Goal: Task Accomplishment & Management: Complete application form

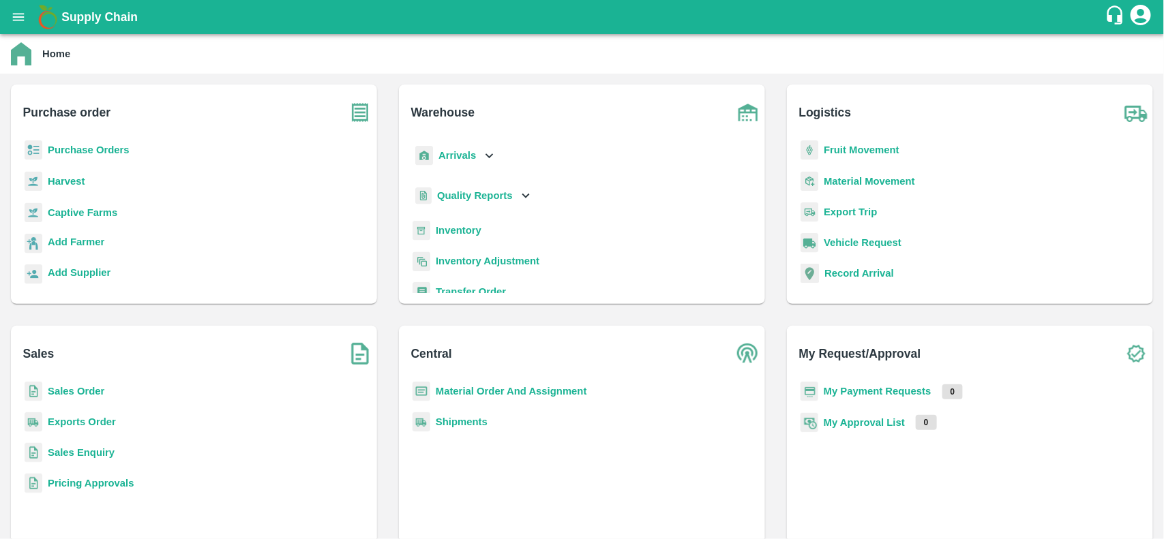
click at [89, 153] on b "Purchase Orders" at bounding box center [89, 150] width 82 height 11
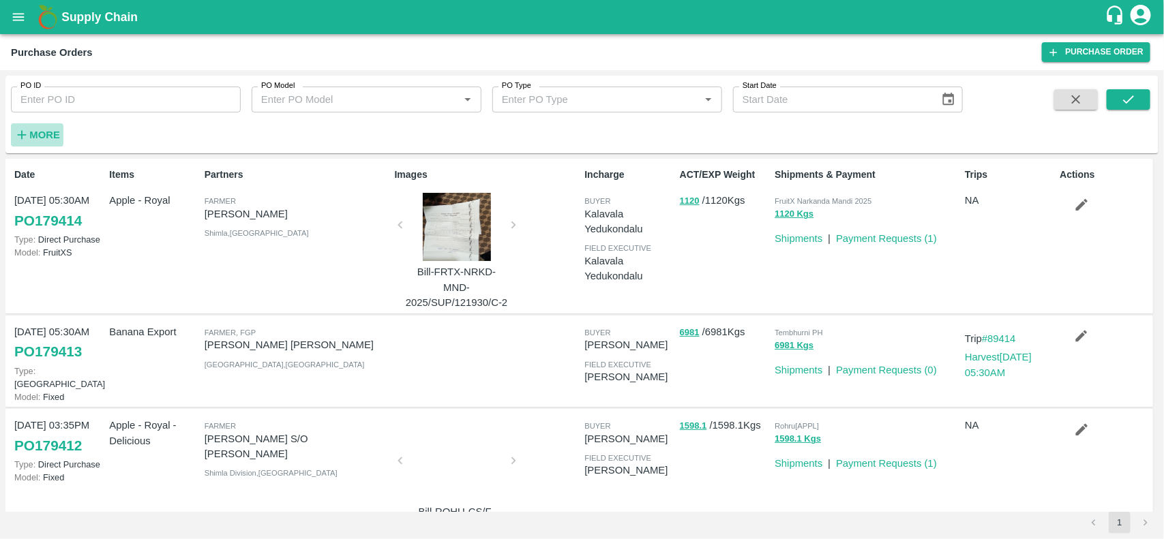
click at [11, 130] on button "More" at bounding box center [37, 134] width 53 height 23
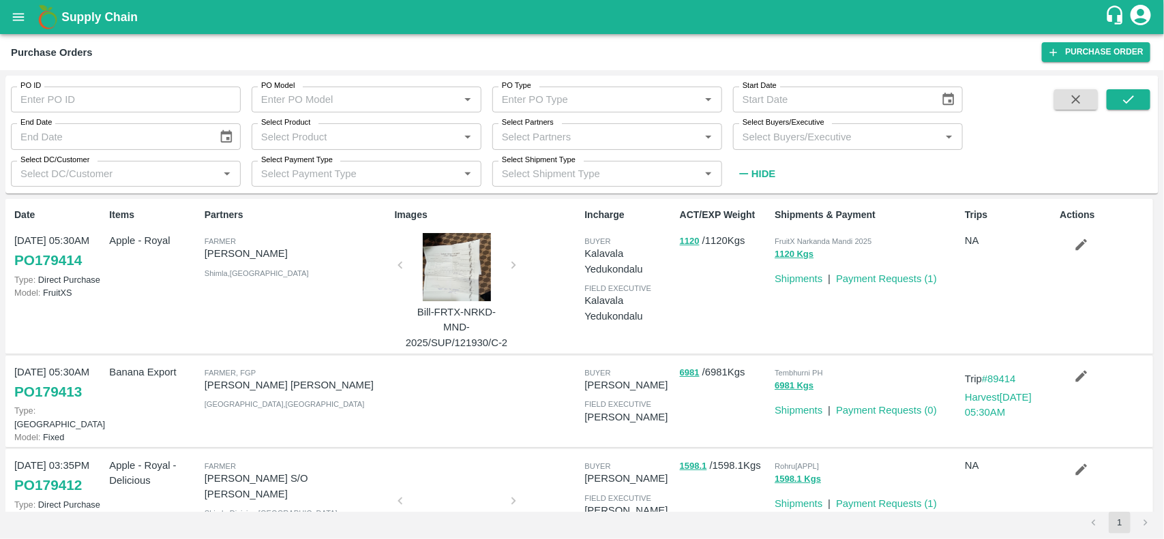
click at [505, 148] on div "Select Partners   *" at bounding box center [607, 136] width 230 height 26
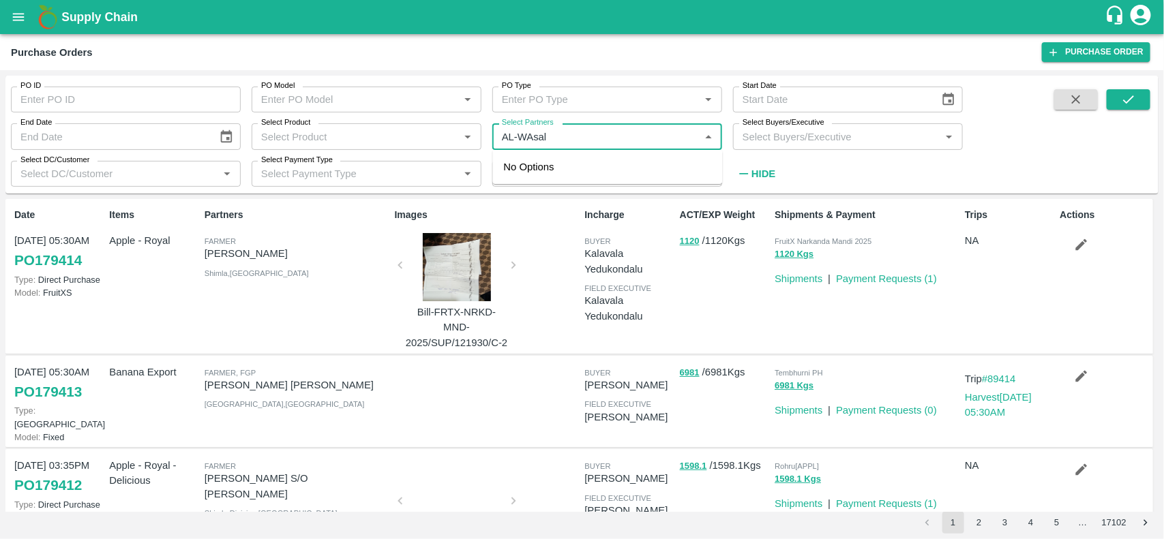
type input "AL-WAsal"
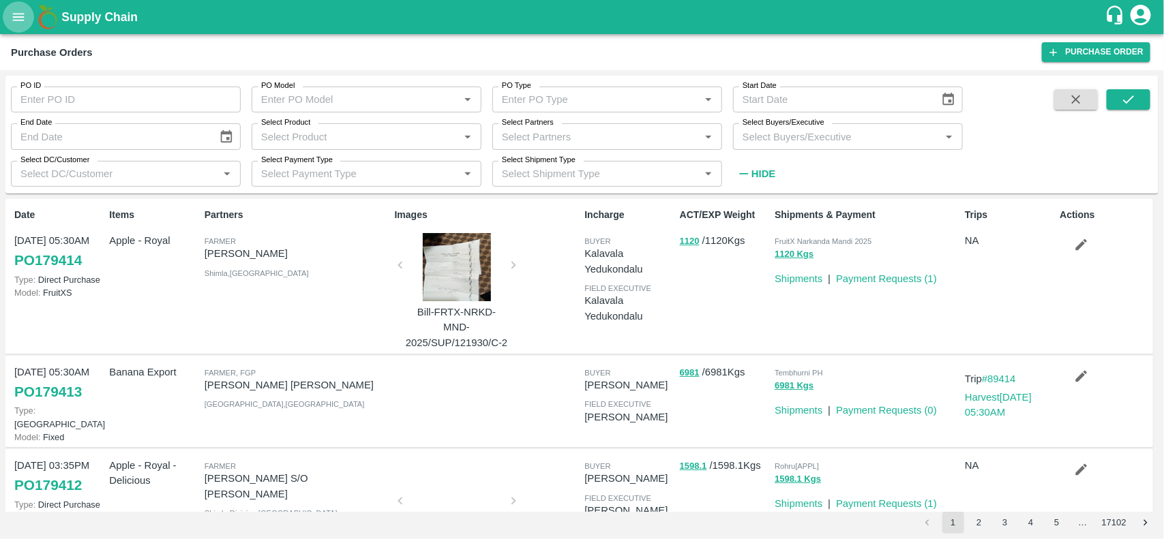
click at [5, 12] on button "open drawer" at bounding box center [18, 16] width 31 height 31
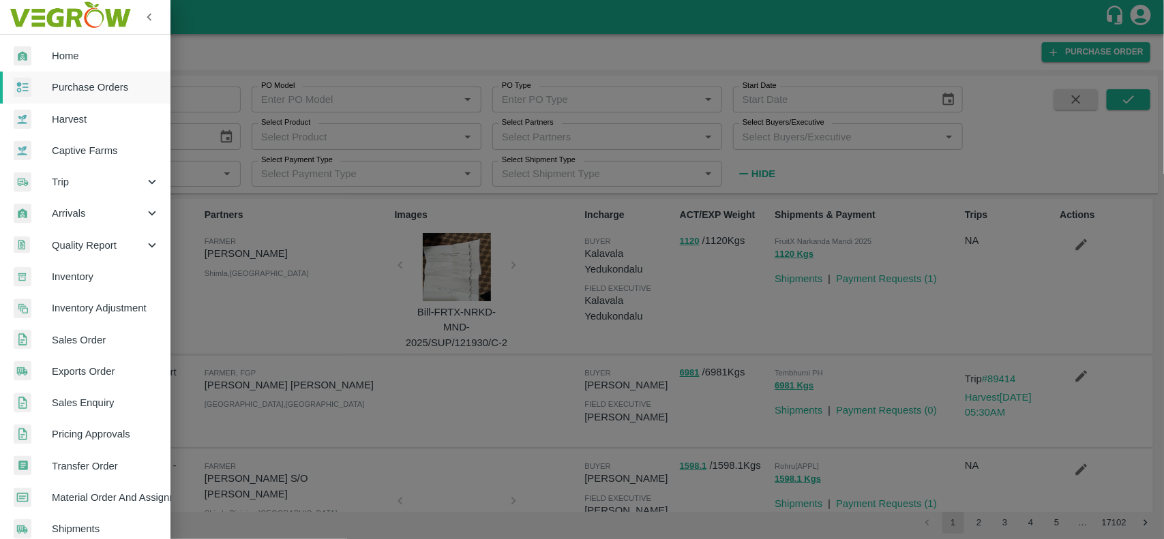
scroll to position [236, 0]
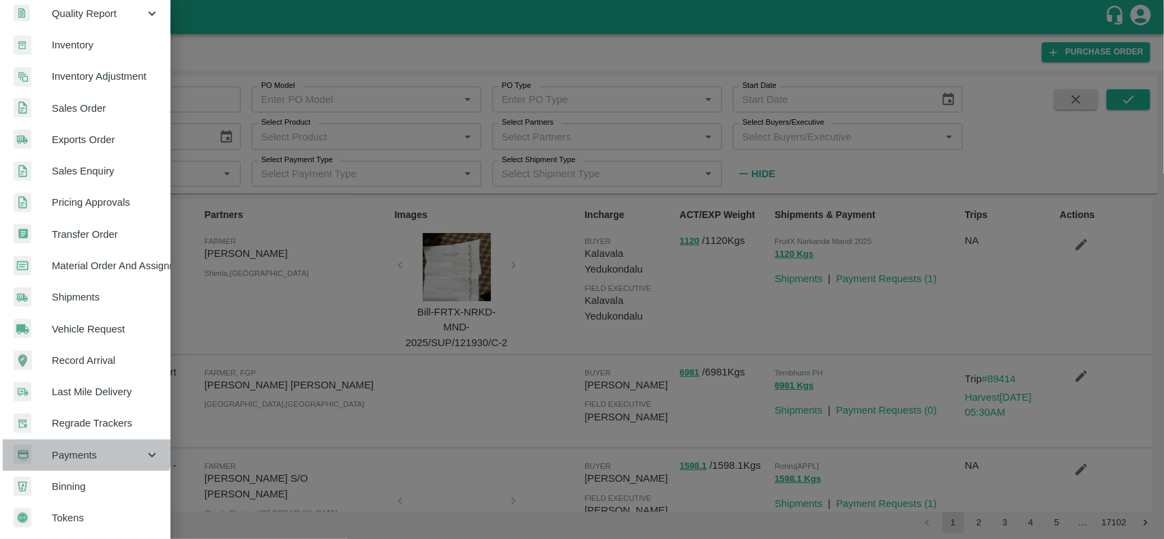
click at [76, 440] on div "Payments" at bounding box center [85, 455] width 170 height 31
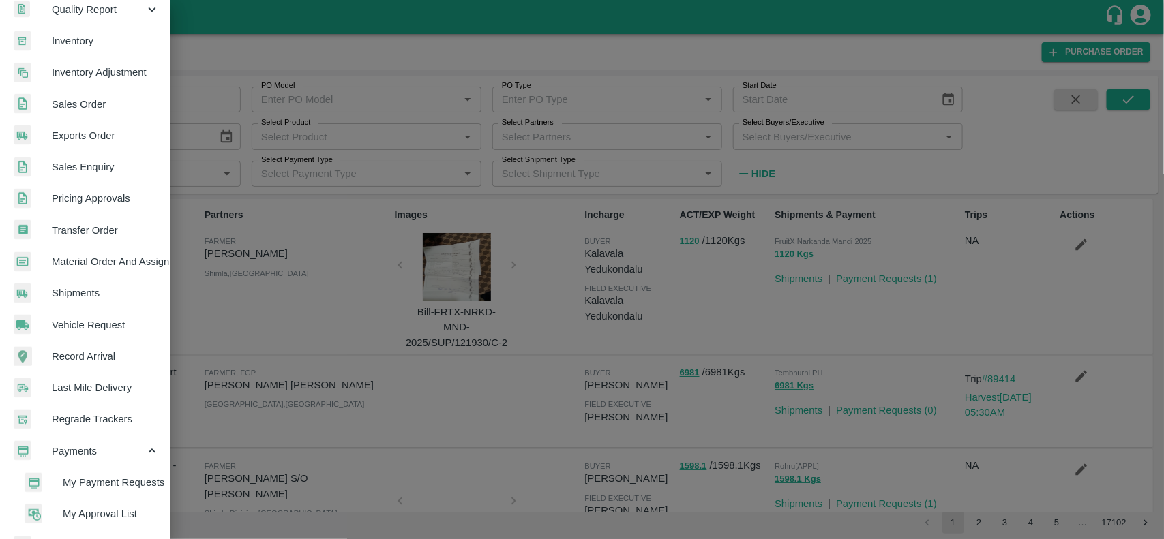
click at [85, 482] on span "My Payment Requests" at bounding box center [111, 482] width 97 height 15
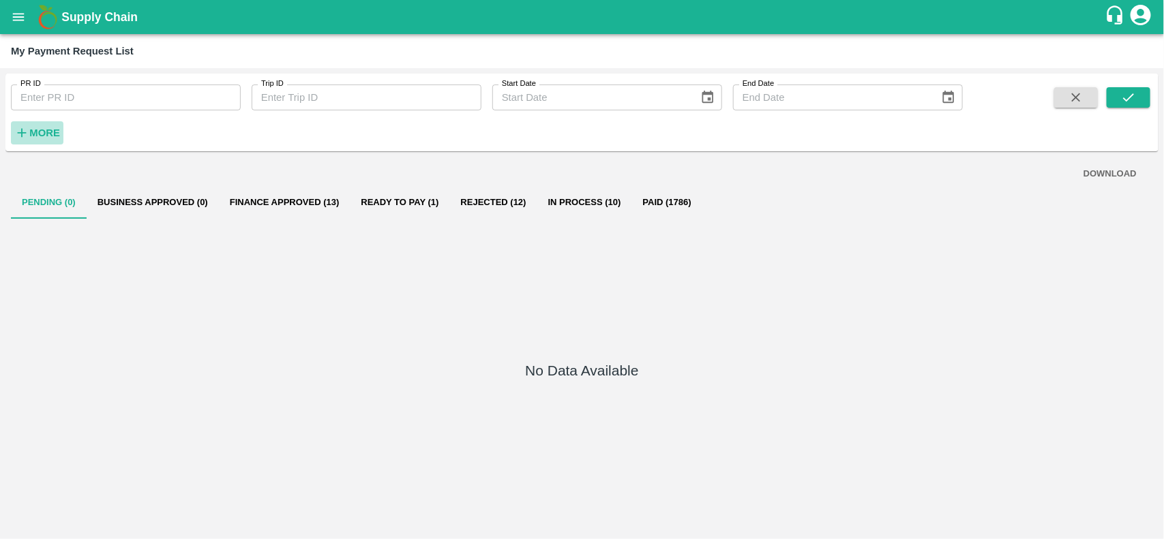
click at [18, 138] on icon "button" at bounding box center [21, 132] width 15 height 15
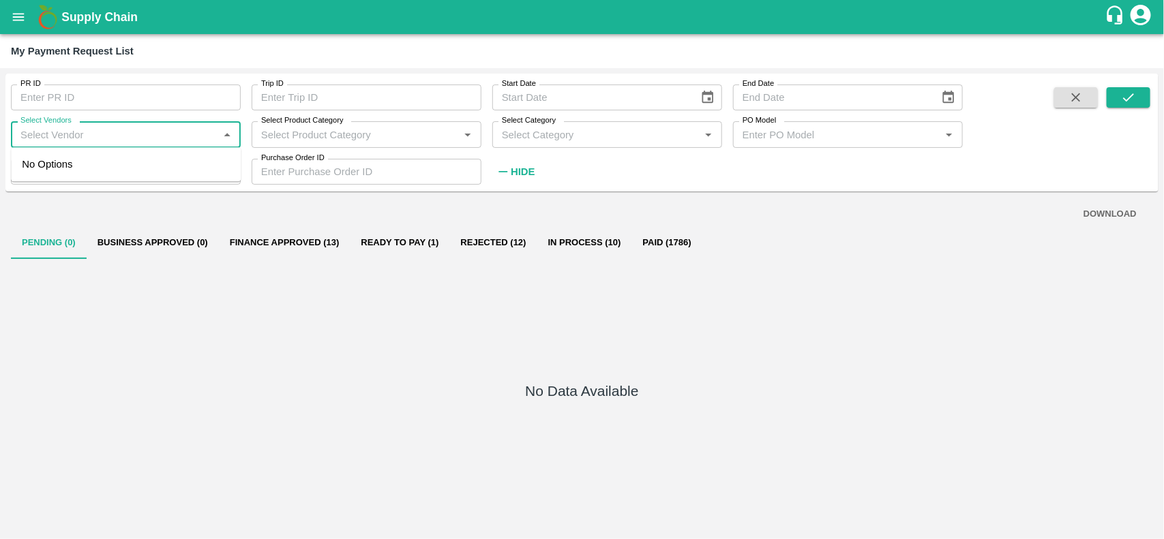
click at [60, 140] on input "Select Vendors" at bounding box center [114, 134] width 199 height 18
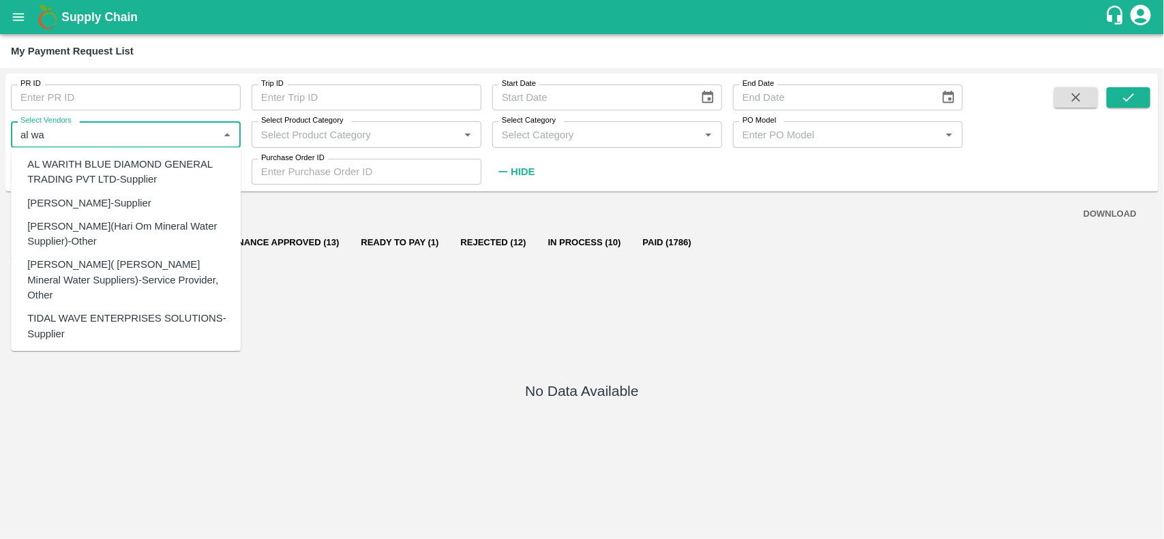
type input "al wa"
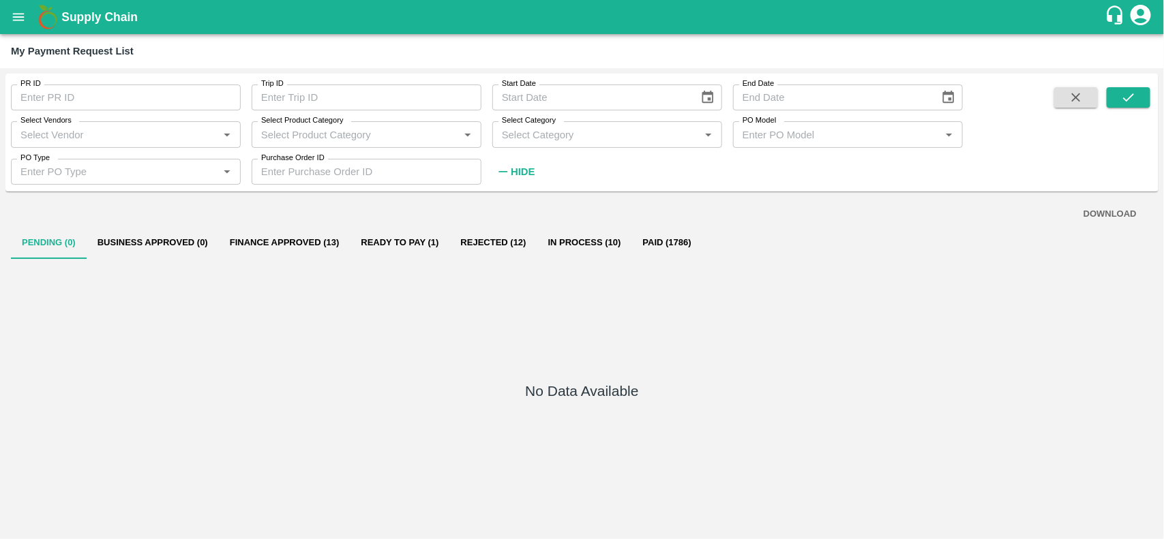
click at [338, 410] on div "No Data Available" at bounding box center [582, 393] width 1142 height 269
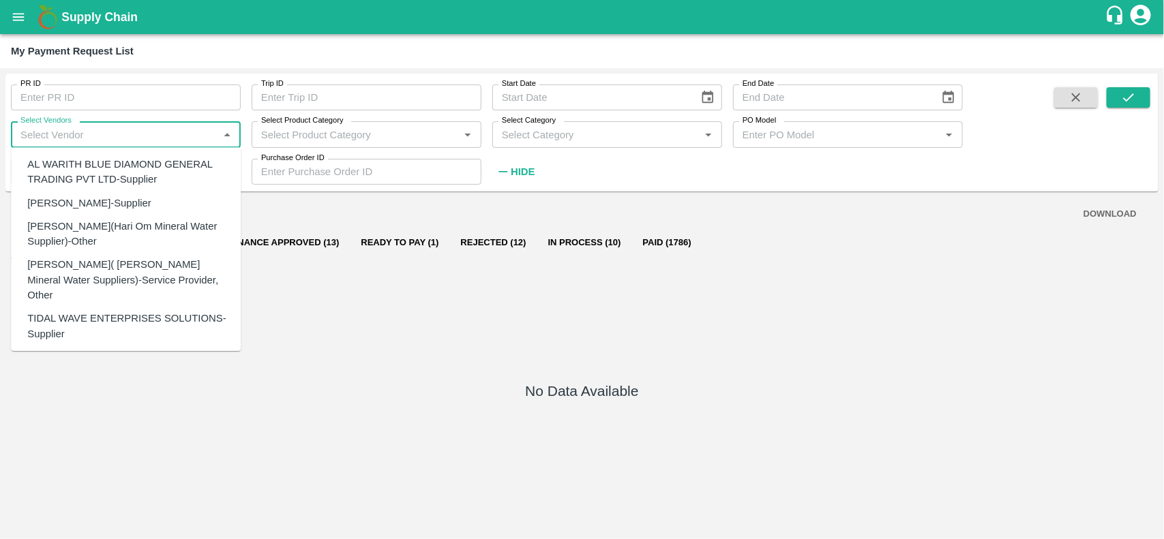
click at [83, 140] on input "Select Vendors" at bounding box center [114, 134] width 199 height 18
type input "a"
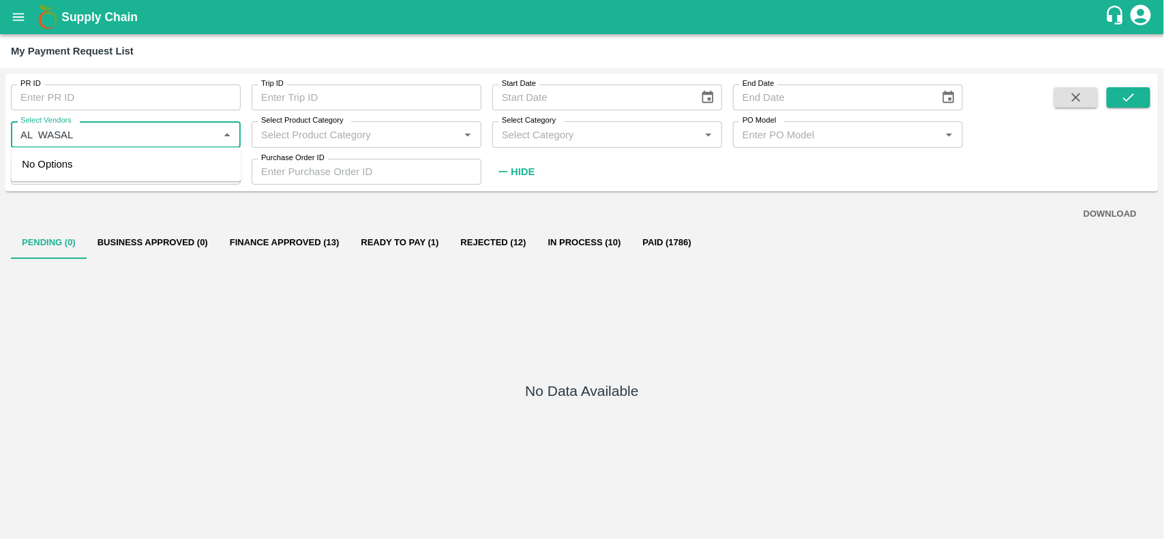
type input "AL WASAL"
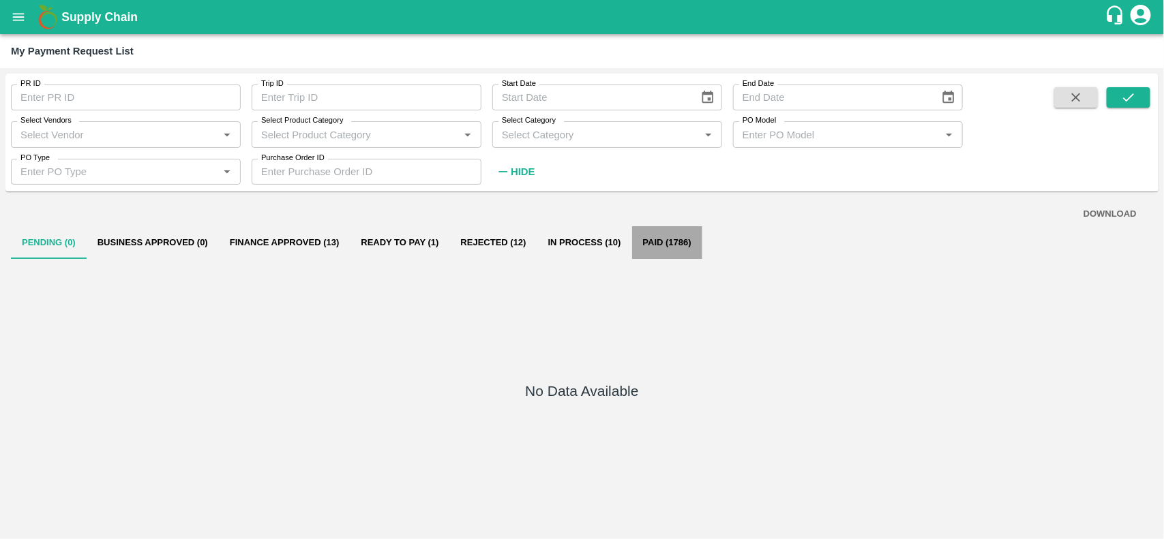
click at [660, 250] on button "Paid (1786)" at bounding box center [667, 242] width 70 height 33
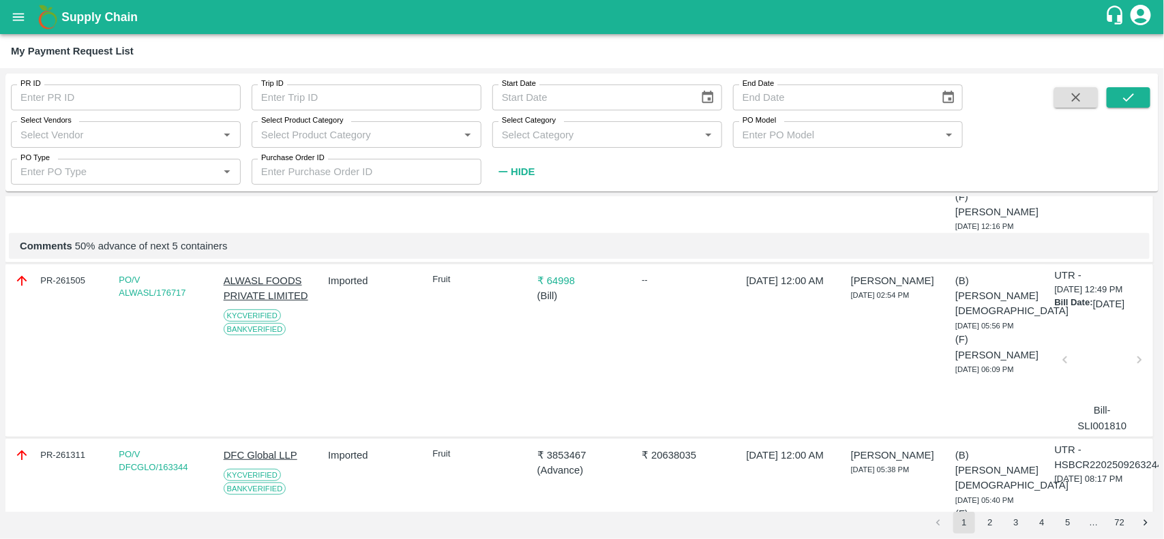
scroll to position [273, 0]
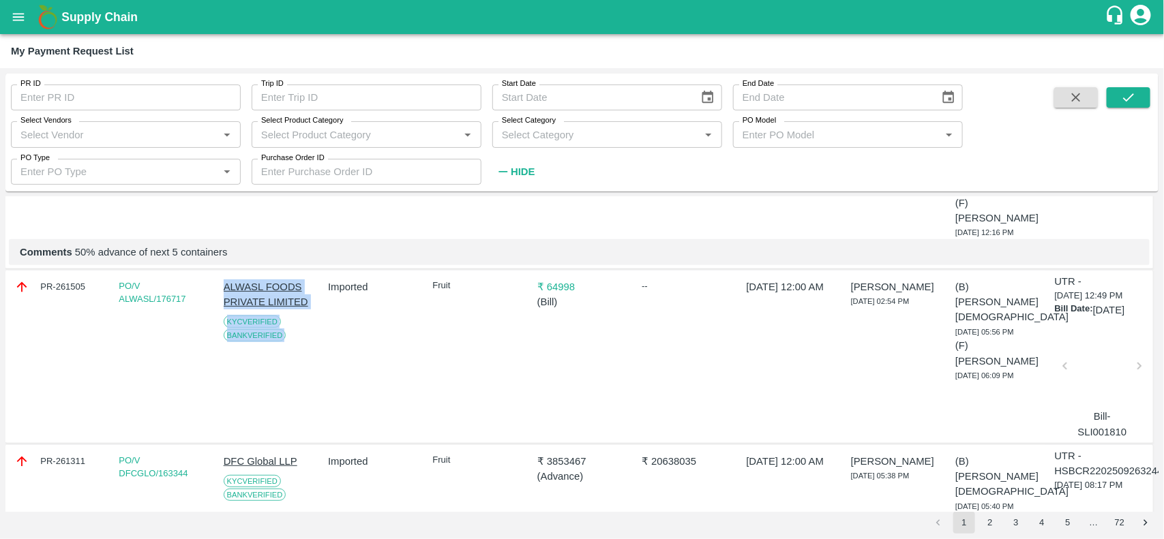
drag, startPoint x: 216, startPoint y: 216, endPoint x: 317, endPoint y: 239, distance: 104.2
click at [317, 271] on div "PR-261505 PO/V ALWASL/176717 ALWASL FOODS PRIVATE LIMITED KYC Verified Bank Ver…" at bounding box center [579, 357] width 1148 height 173
drag, startPoint x: 219, startPoint y: 211, endPoint x: 310, endPoint y: 241, distance: 96.0
click at [310, 271] on div "PR-261505 PO/V ALWASL/176717 ALWASL FOODS PRIVATE LIMITED KYC Verified Bank Ver…" at bounding box center [579, 357] width 1148 height 173
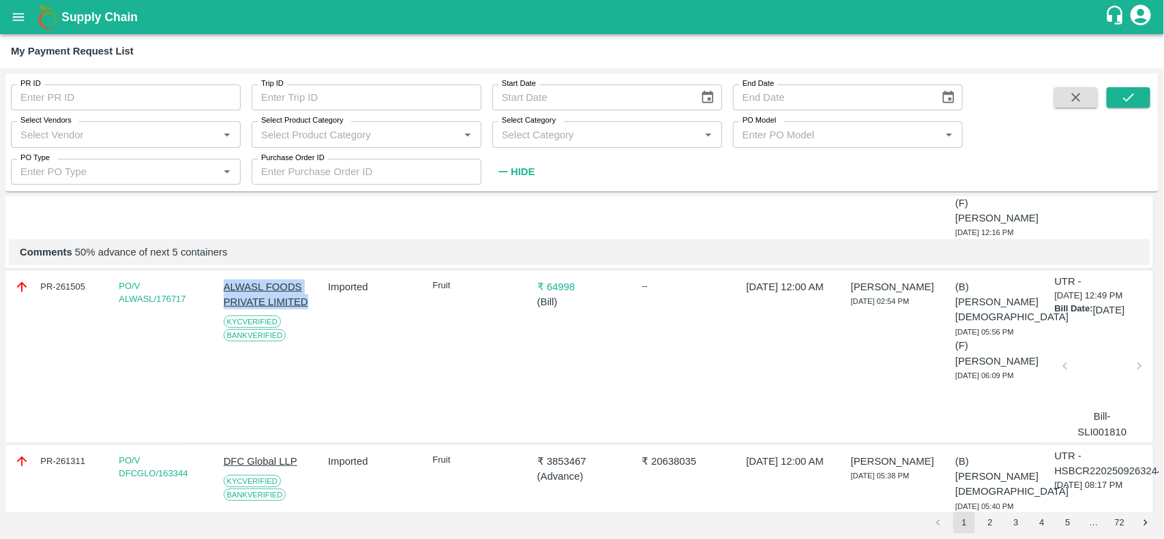
copy p "ALWASL FOODS PRIVATE LIMITED"
click at [16, 24] on icon "open drawer" at bounding box center [18, 17] width 15 height 15
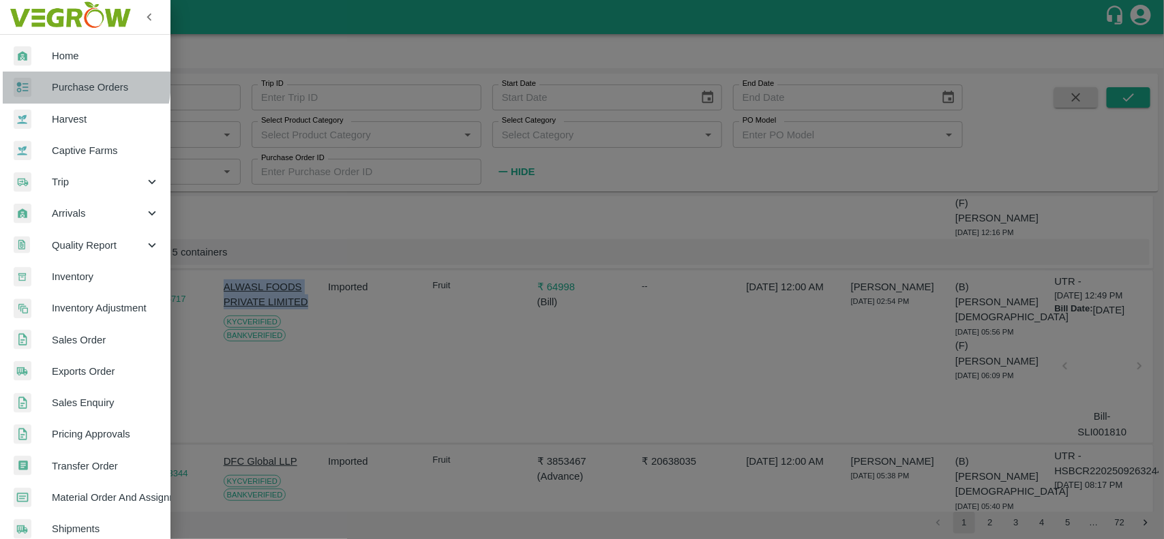
click at [42, 79] on div at bounding box center [33, 88] width 38 height 20
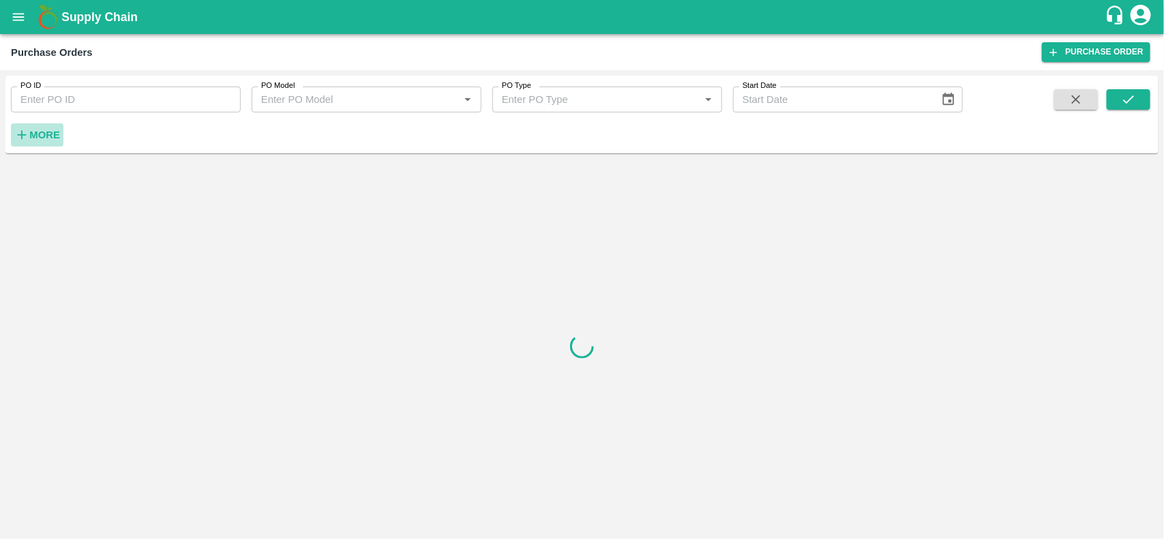
click at [33, 142] on h6 "More" at bounding box center [44, 135] width 31 height 18
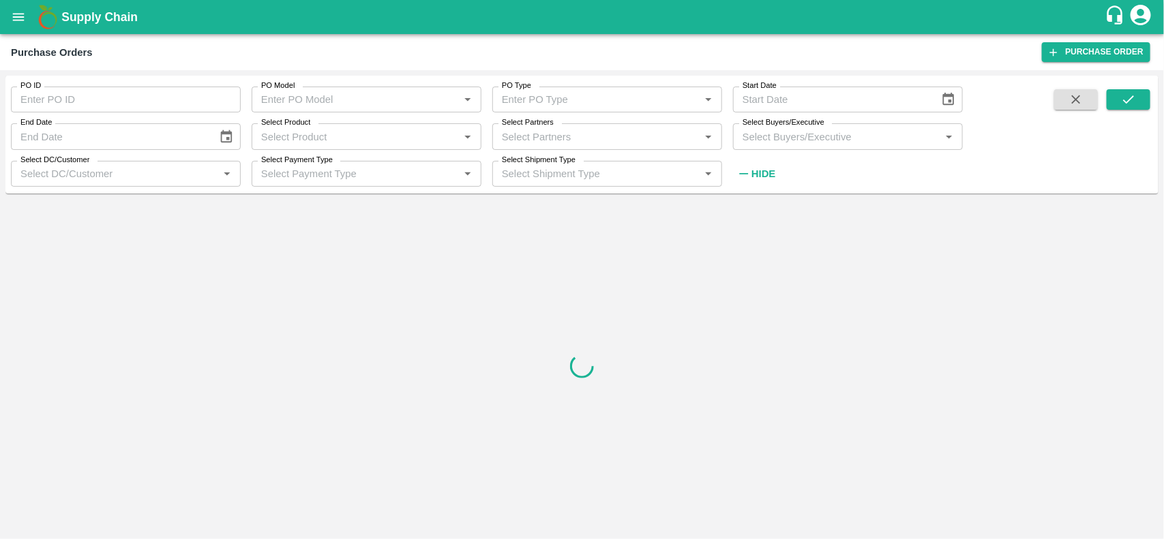
click at [529, 149] on div "Select Partners   *" at bounding box center [607, 136] width 230 height 26
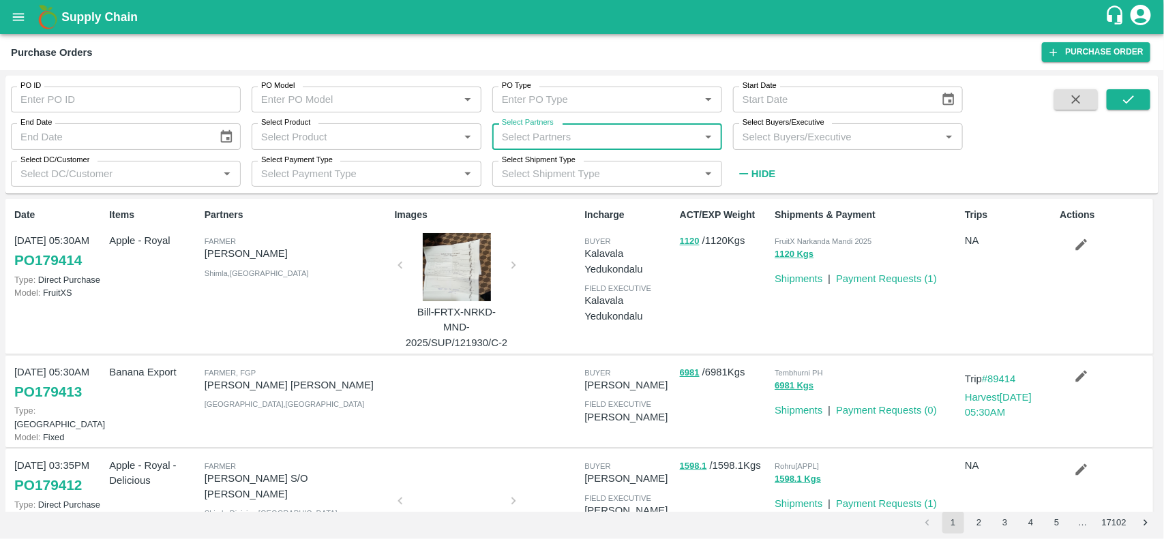
click at [558, 130] on input "Select Partners" at bounding box center [595, 137] width 199 height 18
paste input "ALWASL FOODS PRIVATE LIMITED"
type input "ALWASL FOODS PRIVATE LIMITED"
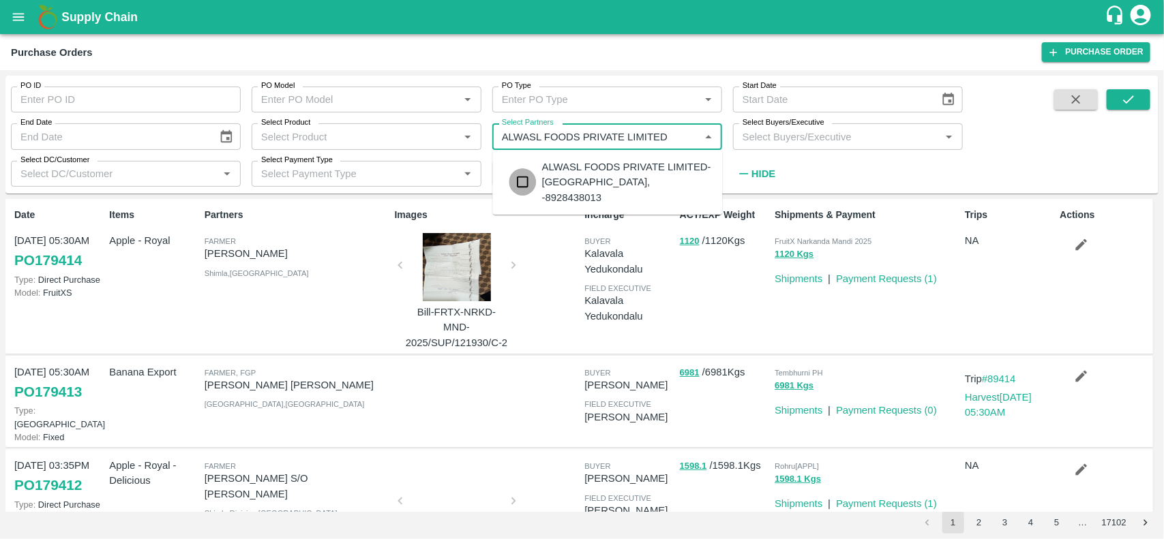
click at [522, 173] on input "checkbox" at bounding box center [522, 181] width 27 height 27
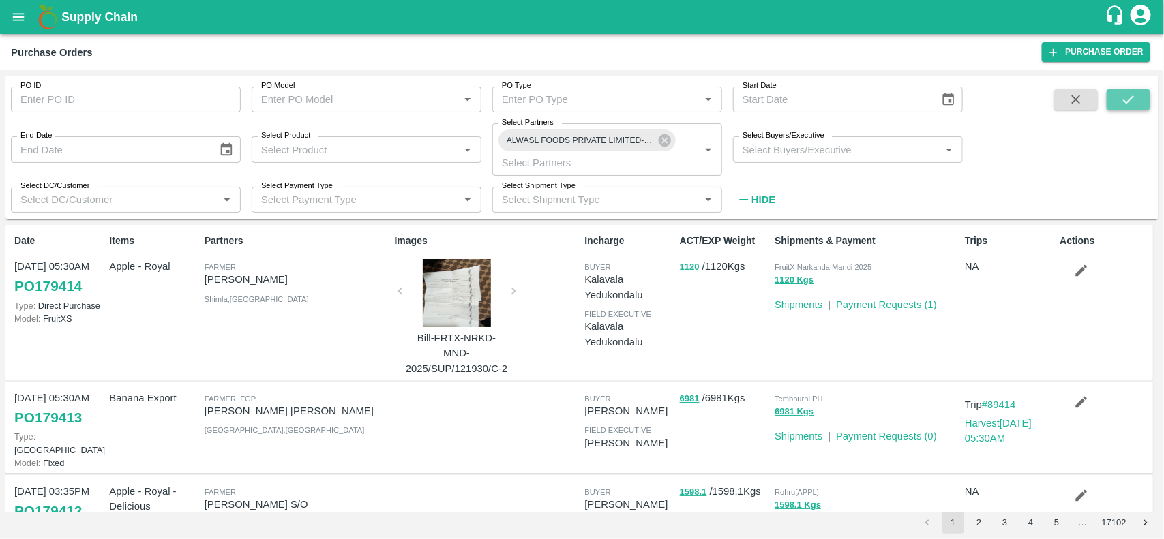
click at [1119, 101] on button "submit" at bounding box center [1129, 99] width 44 height 20
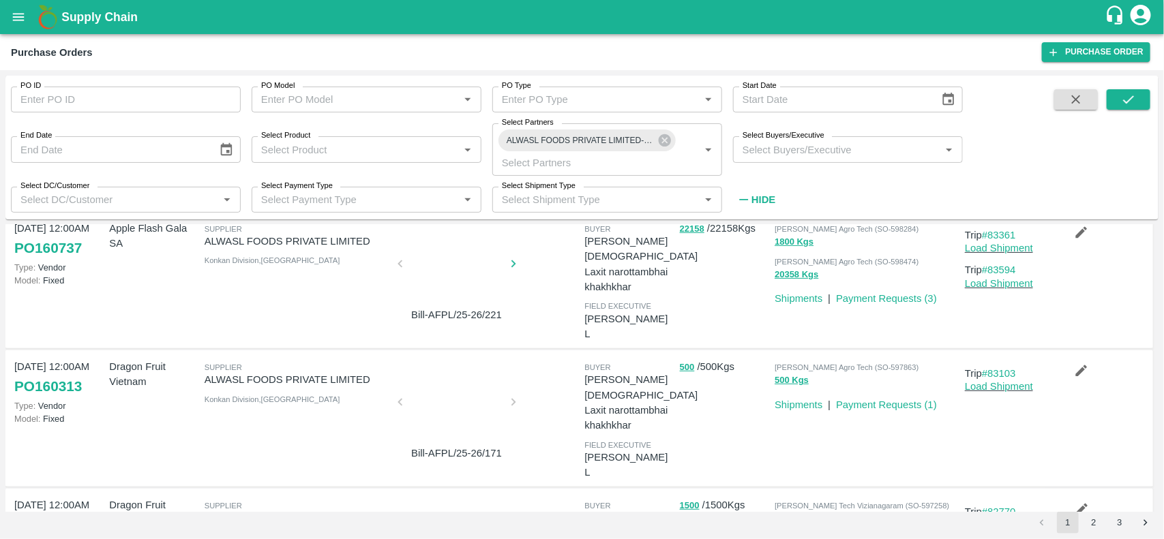
scroll to position [237, 0]
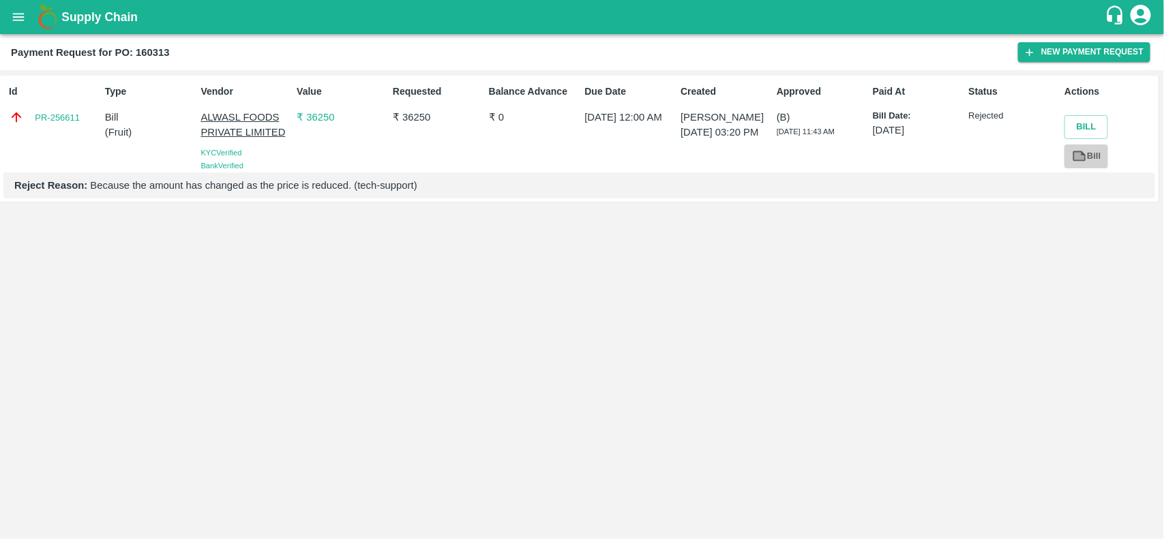
click at [1083, 157] on icon at bounding box center [1080, 156] width 10 height 8
click at [1037, 50] on button "New Payment Request" at bounding box center [1084, 52] width 132 height 20
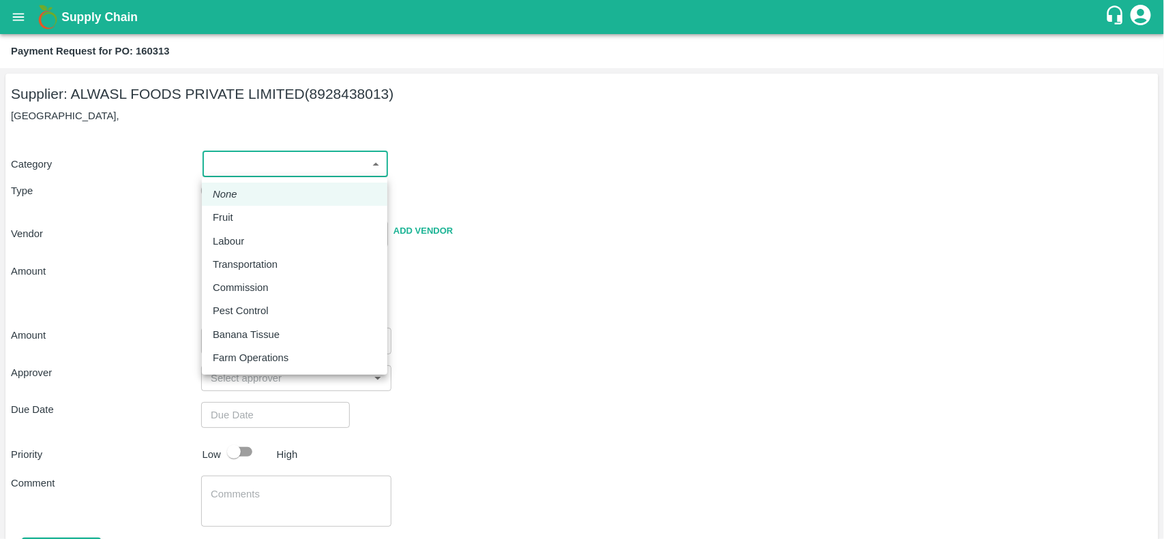
click at [293, 167] on body "Supply Chain Payment Request for PO: 160313 Supplier: ALWASL FOODS PRIVATE LIMI…" at bounding box center [582, 269] width 1164 height 539
click at [222, 212] on p "Fruit" at bounding box center [223, 217] width 20 height 15
type input "1"
type input "ALWASL FOODS PRIVATE LIMITED - 8928438013(Supplier)"
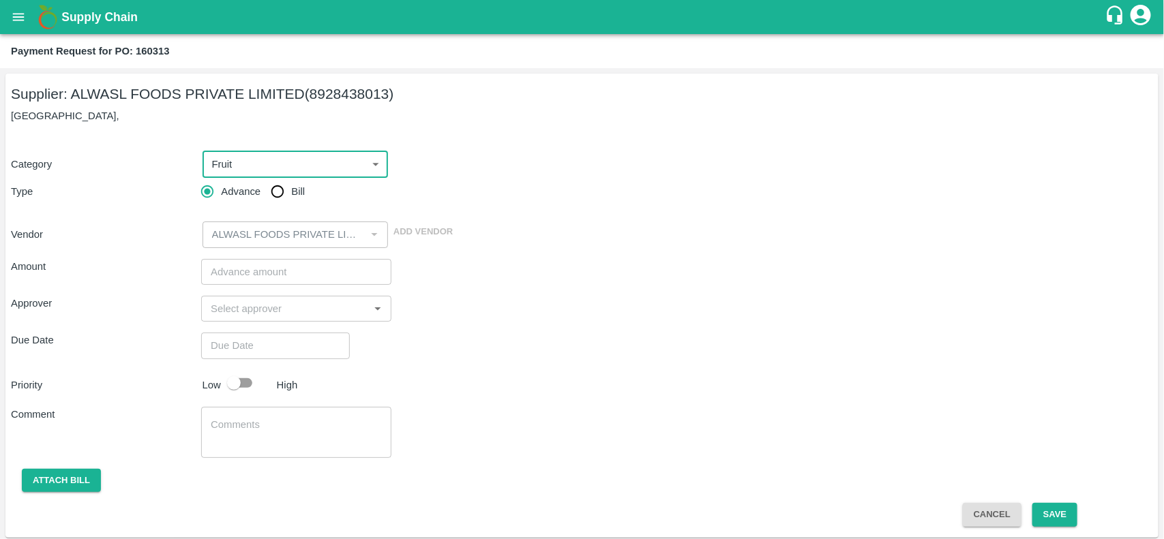
click at [273, 199] on input "Bill" at bounding box center [277, 191] width 27 height 27
radio input "true"
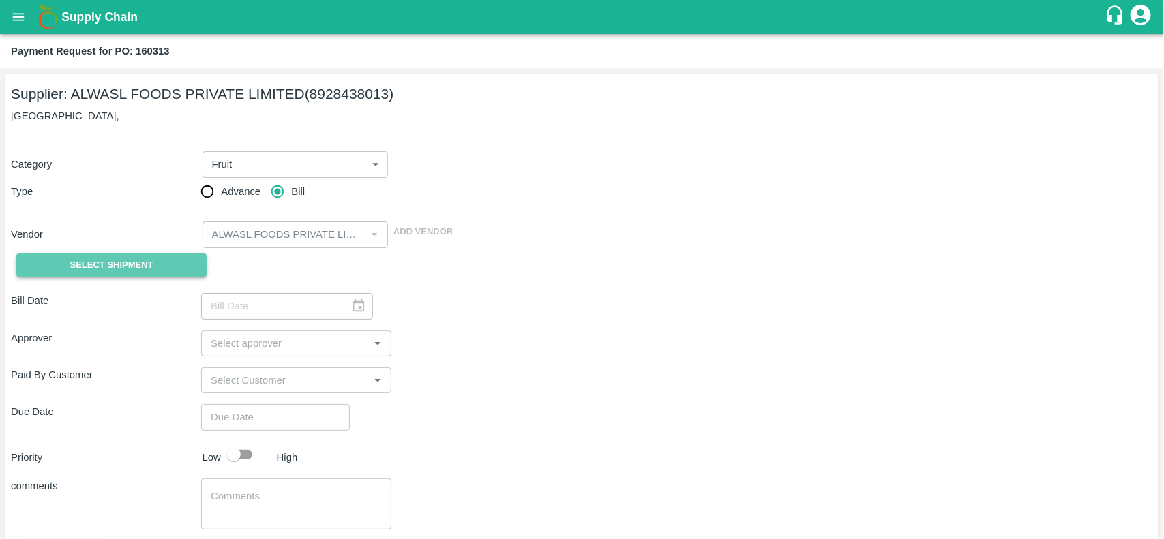
click at [100, 263] on span "Select Shipment" at bounding box center [111, 266] width 83 height 16
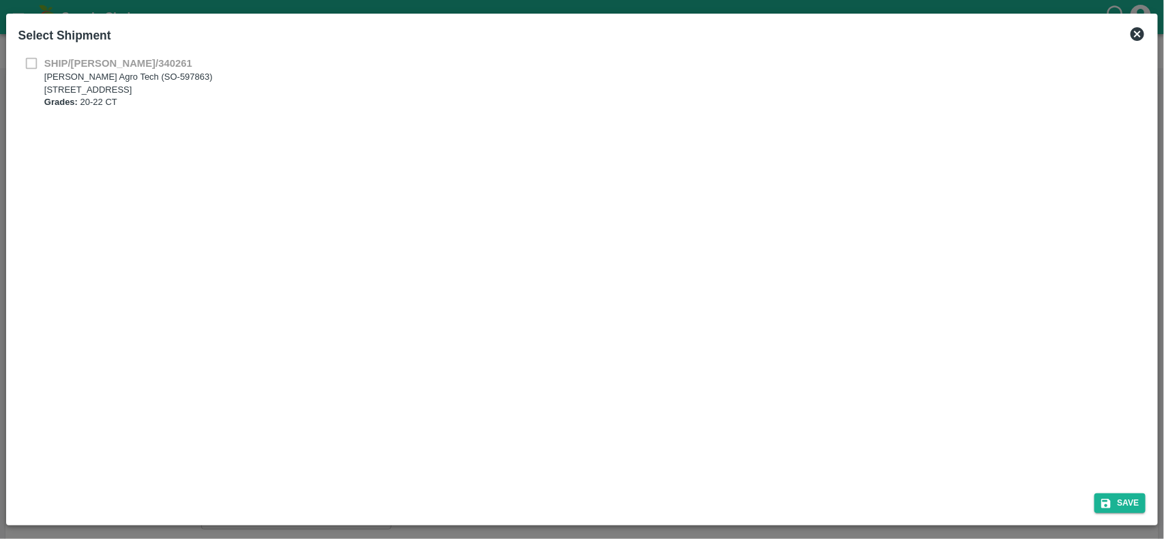
click at [34, 62] on div "SHIP/SARA/340261 Saradha Devi Agro Tech (SO-597863) Flat no :601, Kosala apartm…" at bounding box center [582, 82] width 1128 height 53
click at [1134, 36] on icon at bounding box center [1138, 34] width 14 height 14
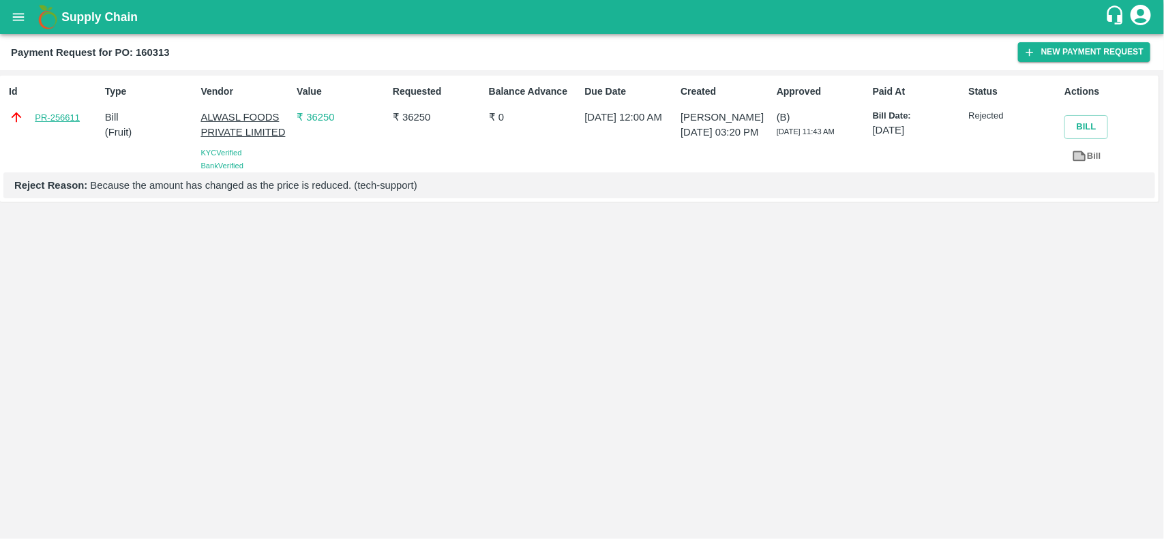
click at [53, 111] on link "PR-256611" at bounding box center [57, 118] width 45 height 14
click at [57, 116] on link "PR-256611" at bounding box center [57, 118] width 45 height 14
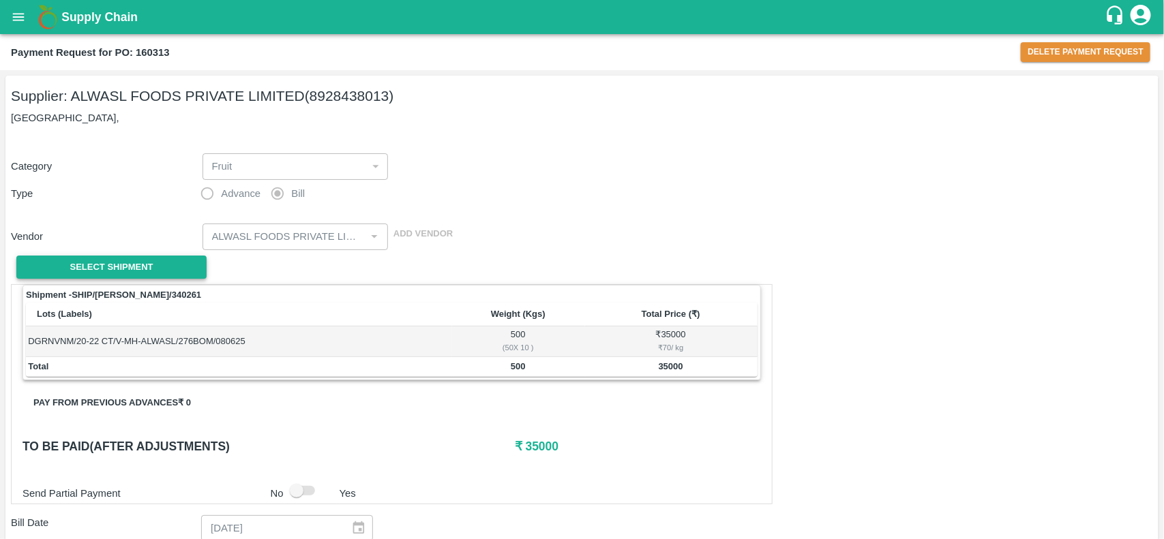
click at [151, 274] on span "Select Shipment" at bounding box center [111, 268] width 83 height 16
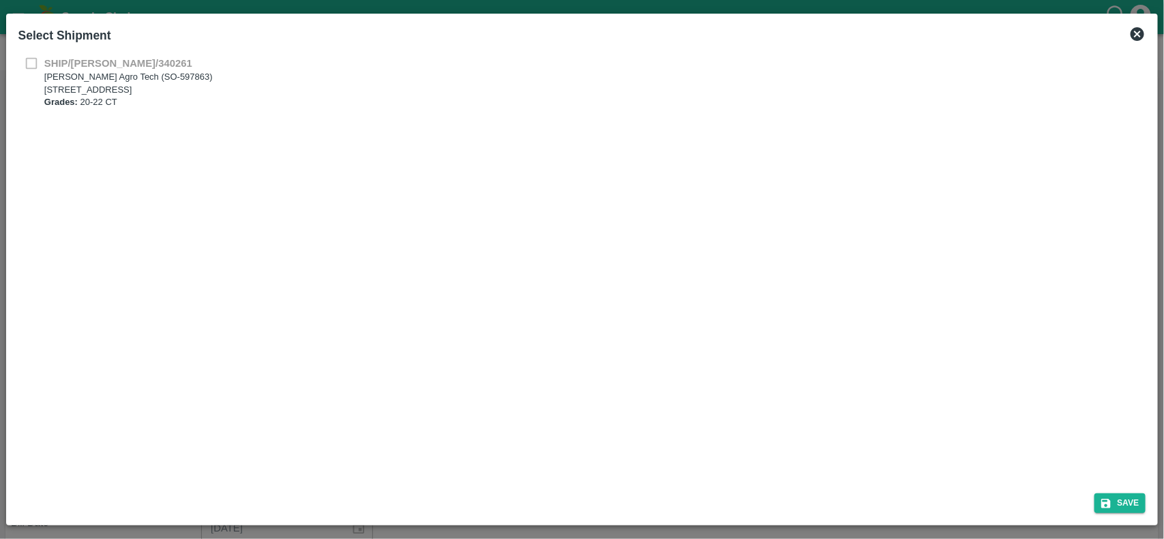
click at [1141, 38] on icon at bounding box center [1138, 34] width 14 height 14
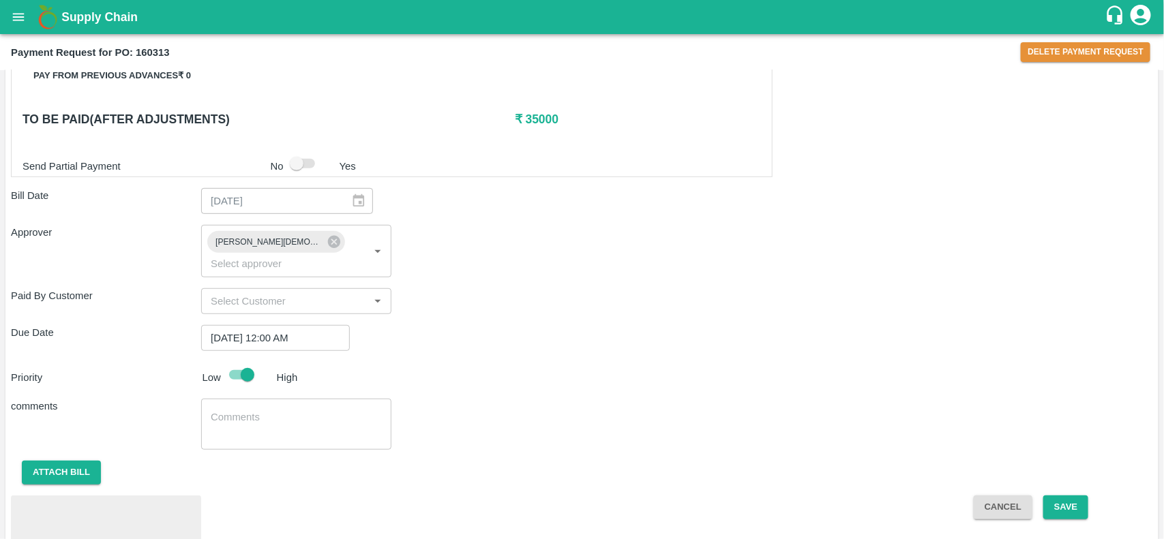
scroll to position [379, 0]
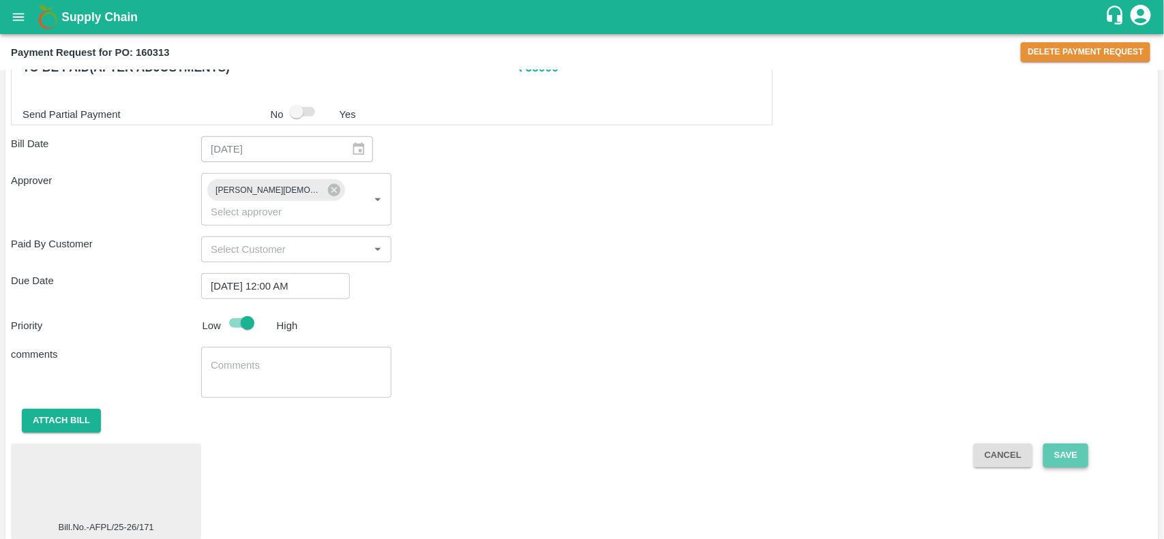
click at [1065, 444] on button "Save" at bounding box center [1065, 456] width 45 height 24
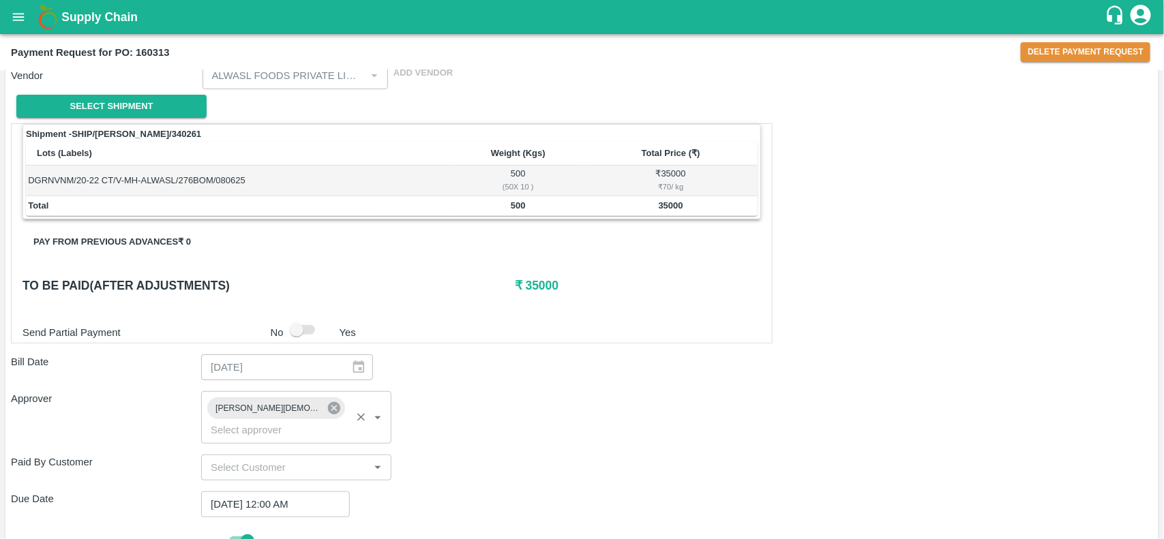
scroll to position [0, 0]
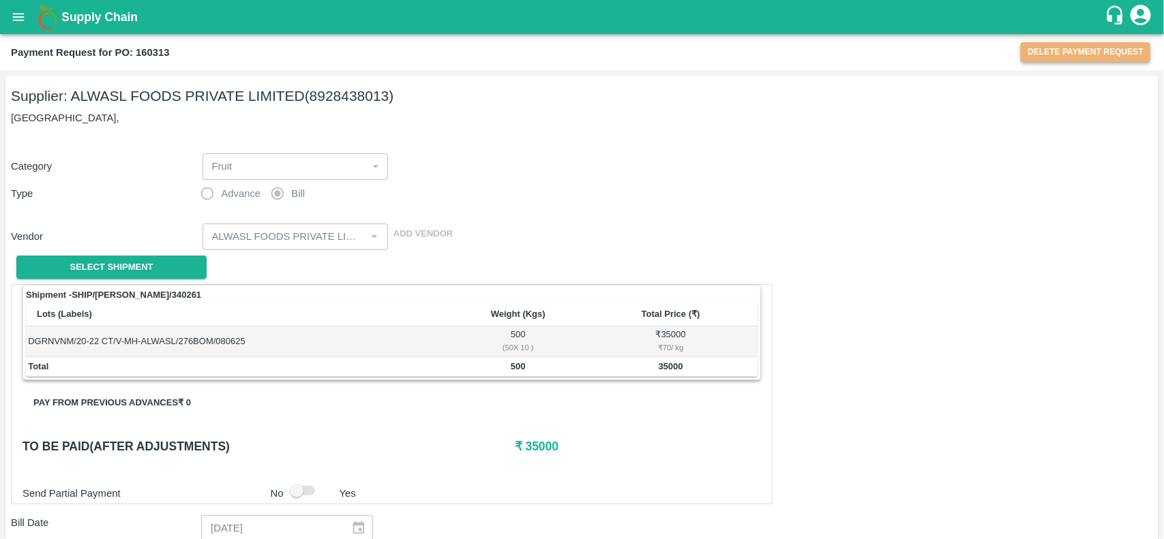
click at [1065, 50] on button "Delete Payment Request" at bounding box center [1086, 52] width 130 height 20
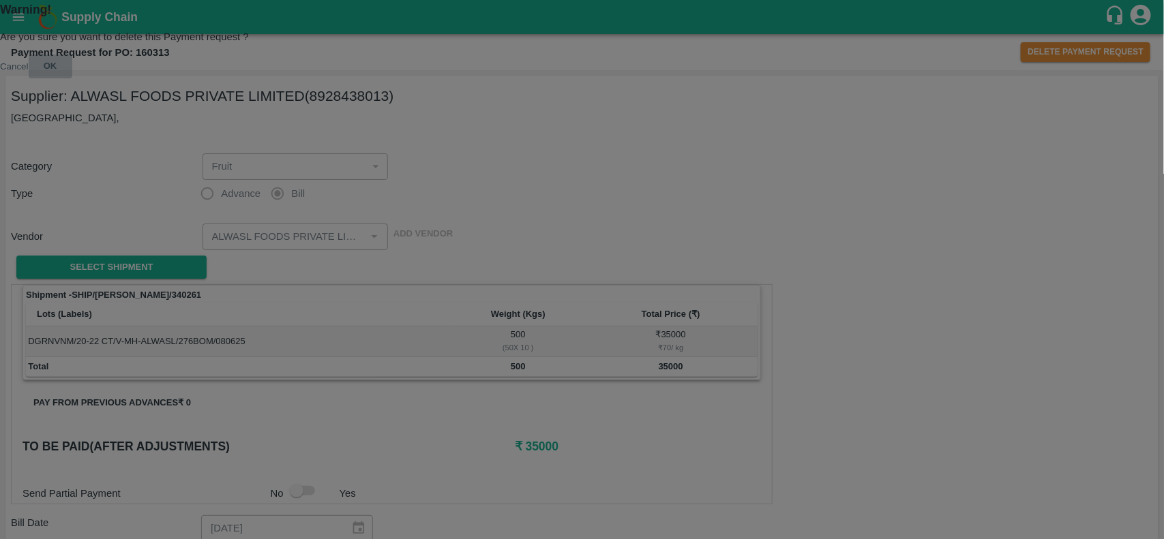
click at [72, 78] on button "ok" at bounding box center [51, 67] width 44 height 24
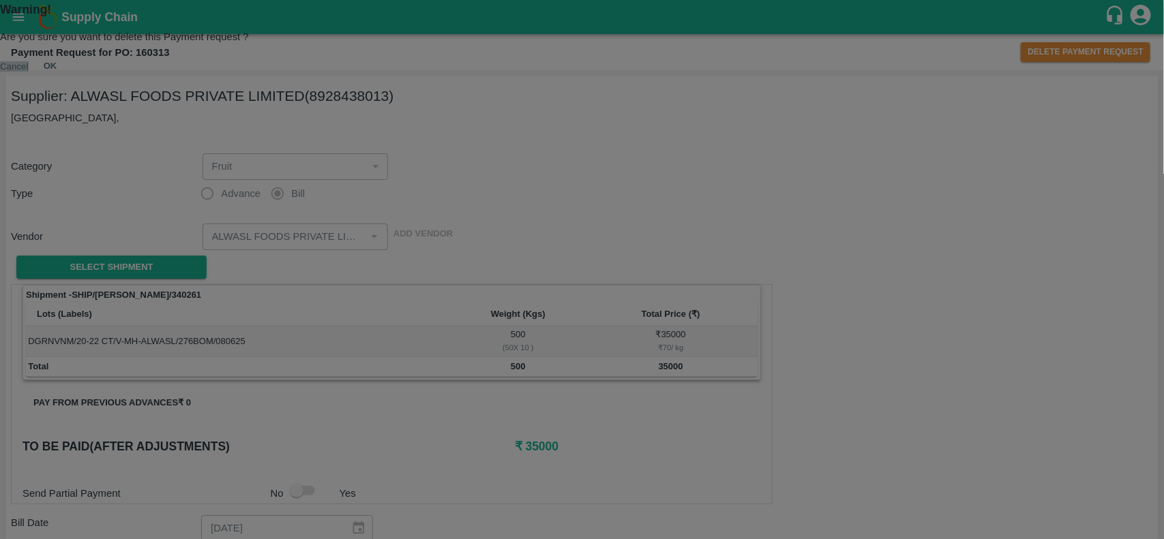
click at [29, 72] on button "Cancel" at bounding box center [14, 66] width 29 height 10
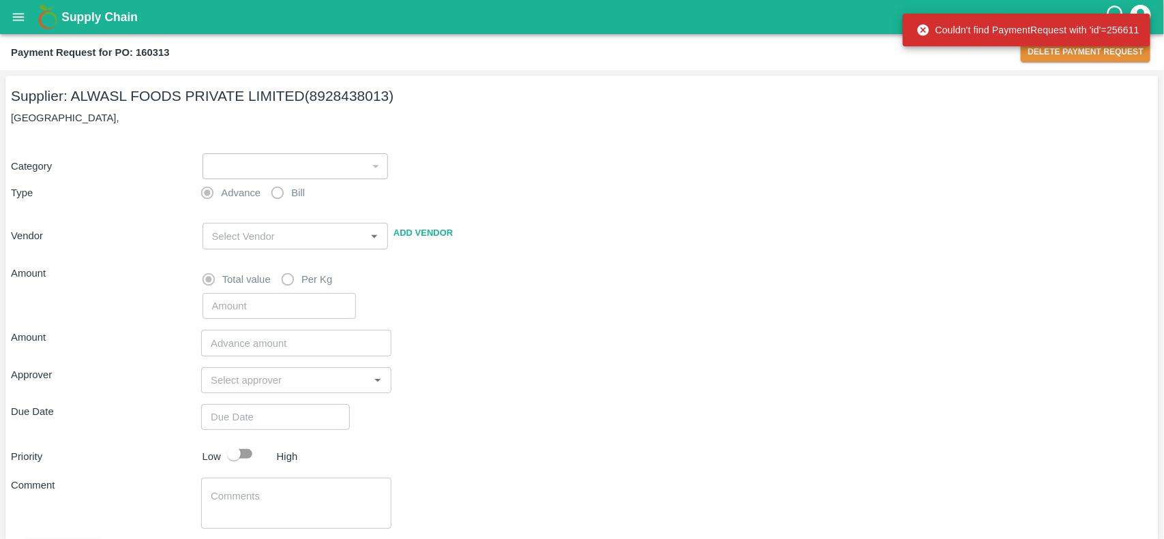
click at [239, 160] on div "​" at bounding box center [296, 166] width 186 height 26
click at [237, 172] on div "​" at bounding box center [296, 166] width 186 height 26
click at [1040, 52] on button "Delete Payment Request" at bounding box center [1086, 52] width 130 height 20
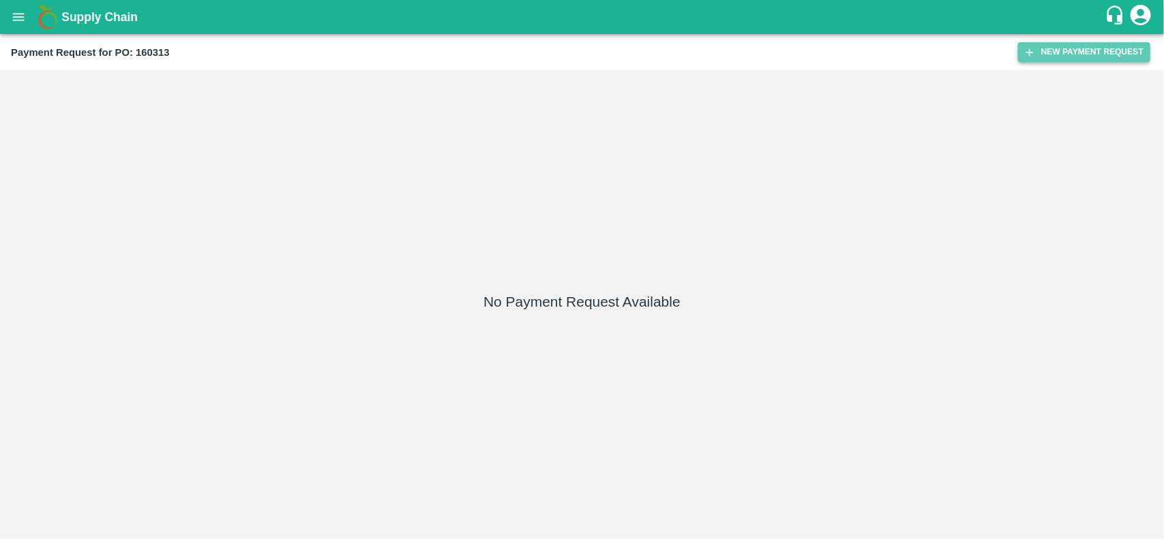
click at [1058, 56] on button "New Payment Request" at bounding box center [1084, 52] width 132 height 20
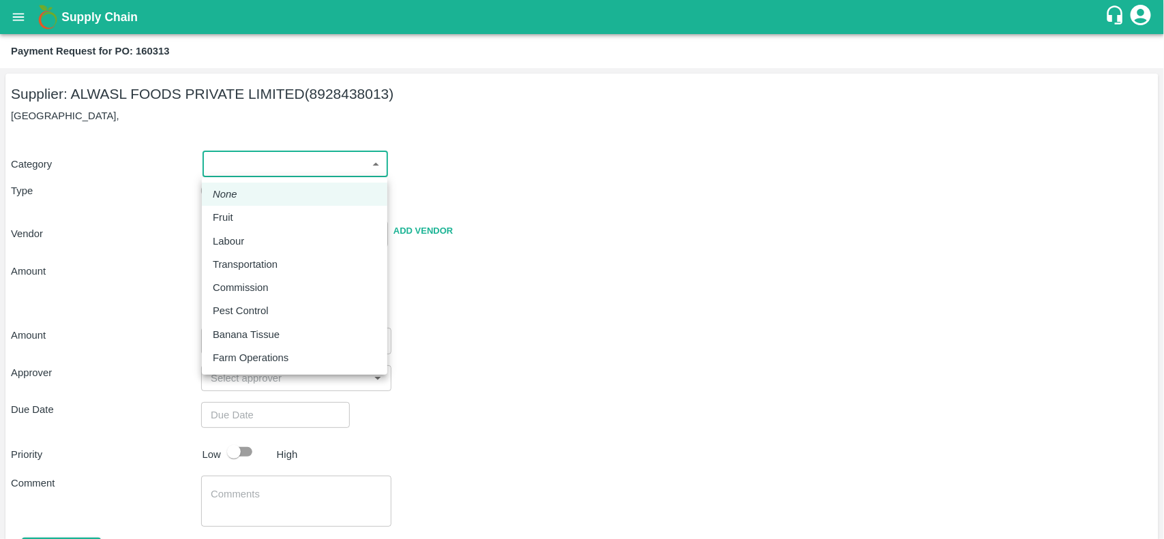
click at [283, 165] on body "Supply Chain Payment Request for PO: 160313 Supplier: ALWASL FOODS PRIVATE LIMI…" at bounding box center [582, 269] width 1164 height 539
click at [223, 218] on p "Fruit" at bounding box center [223, 217] width 20 height 15
type input "1"
type input "ALWASL FOODS PRIVATE LIMITED - 8928438013(Supplier)"
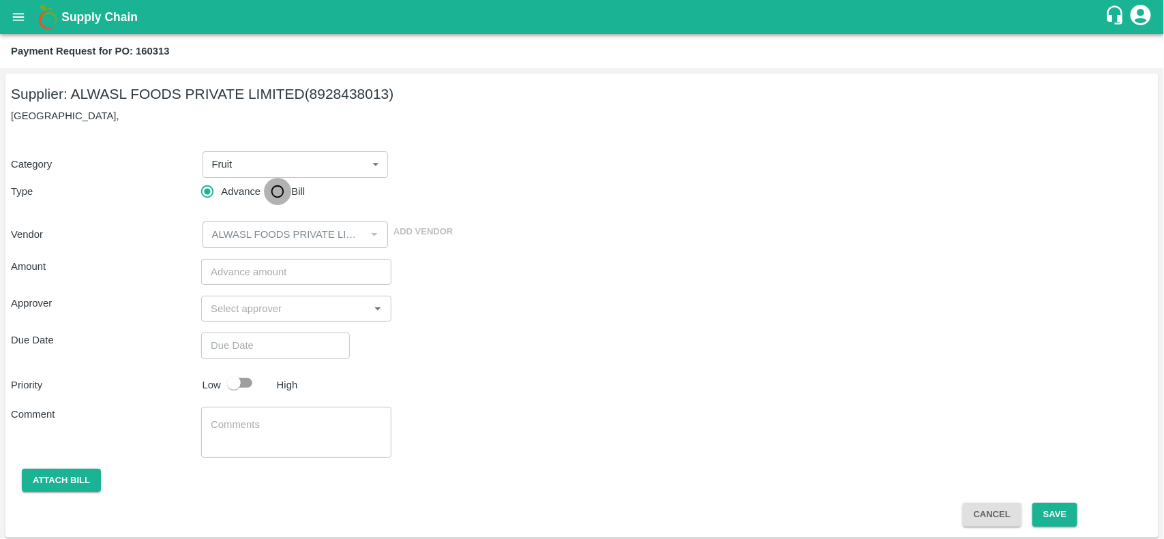
click at [281, 192] on input "Bill" at bounding box center [277, 191] width 27 height 27
radio input "true"
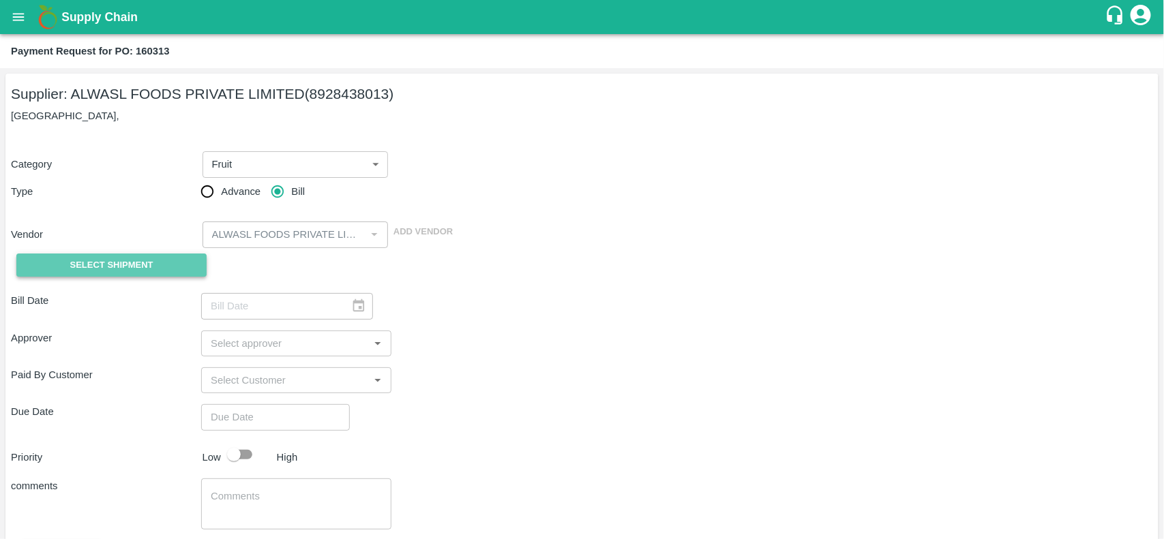
click at [158, 254] on button "Select Shipment" at bounding box center [111, 266] width 190 height 24
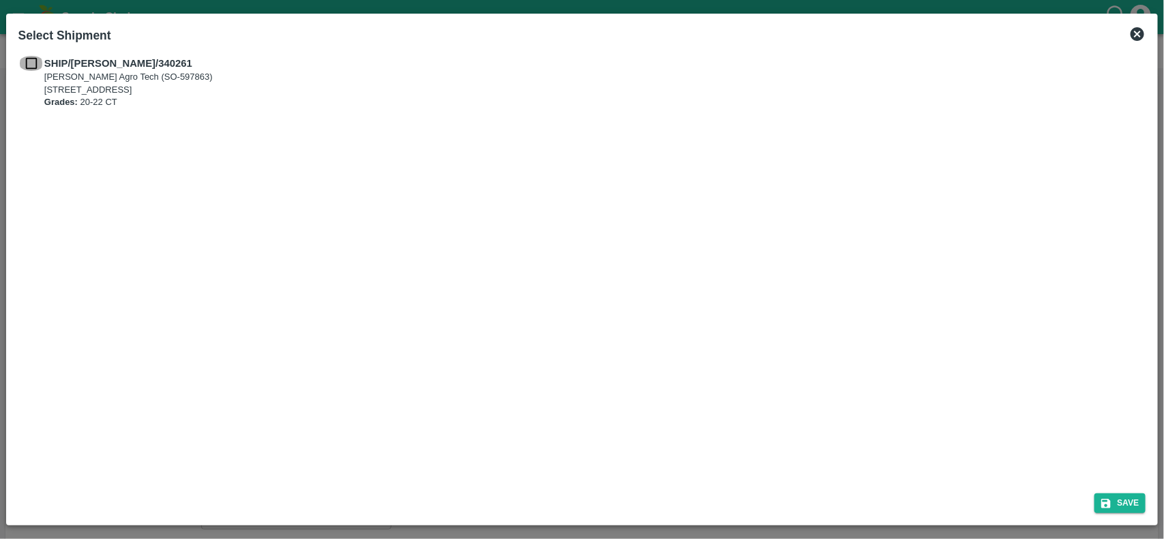
click at [25, 65] on input "checkbox" at bounding box center [31, 63] width 26 height 15
checkbox input "true"
click at [1123, 515] on div "Save" at bounding box center [582, 501] width 1139 height 36
click at [1119, 505] on button "Save" at bounding box center [1121, 504] width 52 height 20
type input "[DATE]"
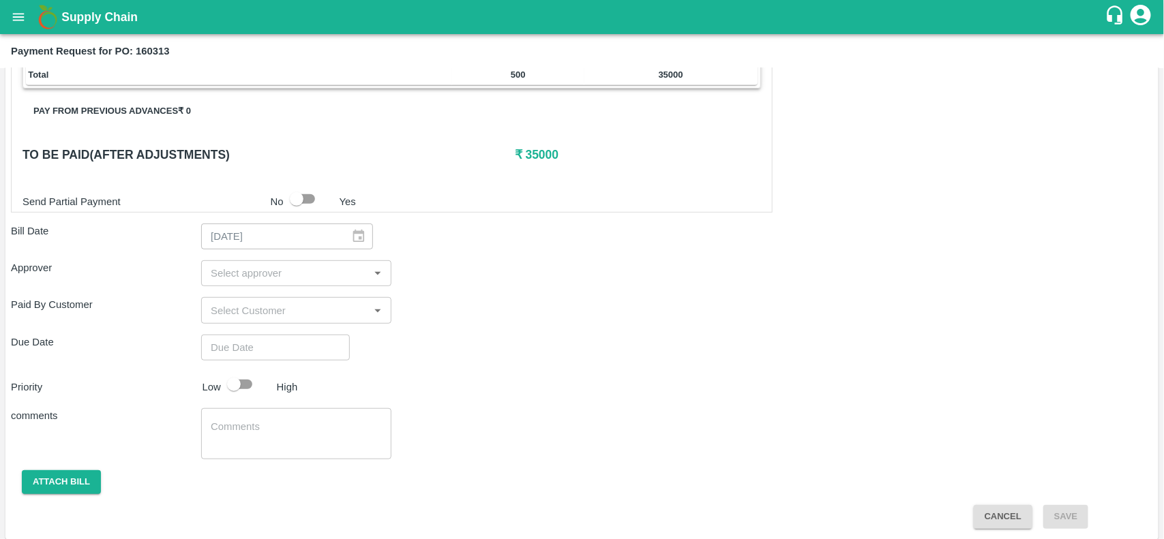
scroll to position [294, 0]
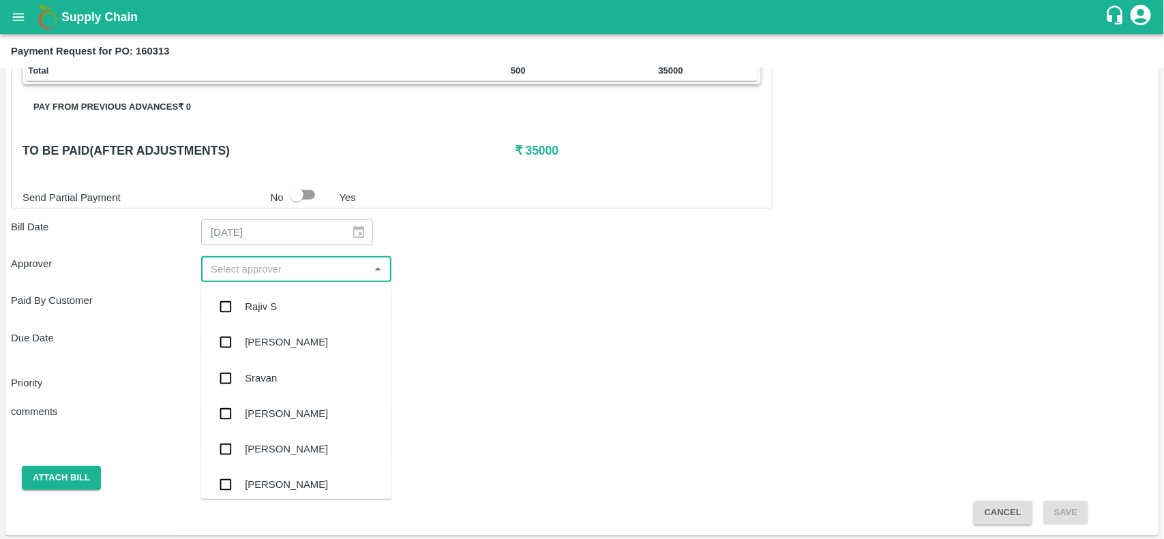
click at [230, 277] on input "input" at bounding box center [285, 270] width 160 height 18
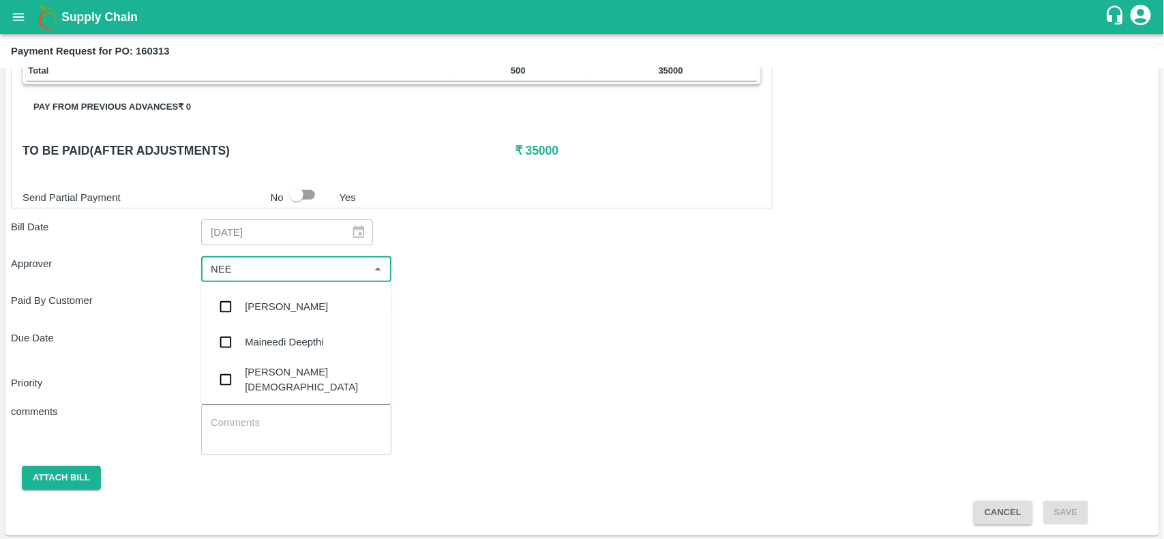
type input "NEET"
click at [220, 339] on input "checkbox" at bounding box center [225, 344] width 27 height 27
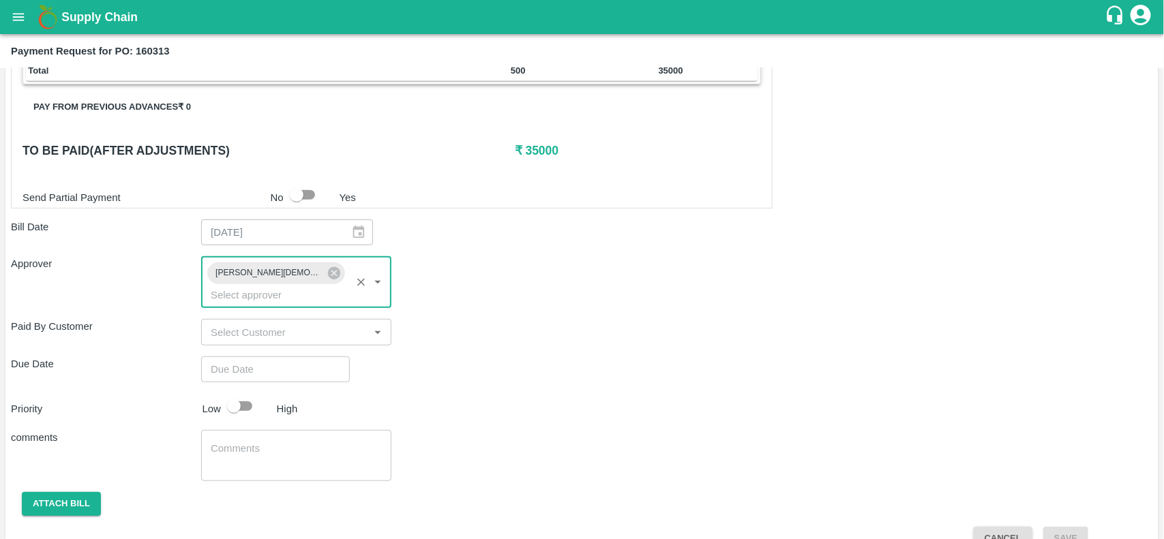
type input "DD/MM/YYYY hh:mm aa"
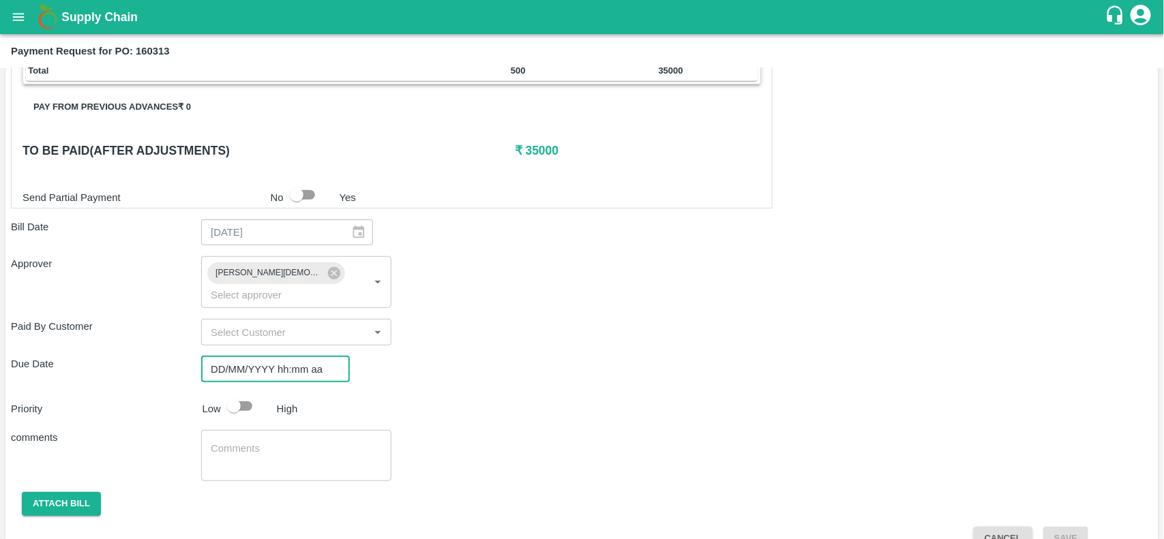
click at [225, 357] on input "DD/MM/YYYY hh:mm aa" at bounding box center [270, 370] width 139 height 26
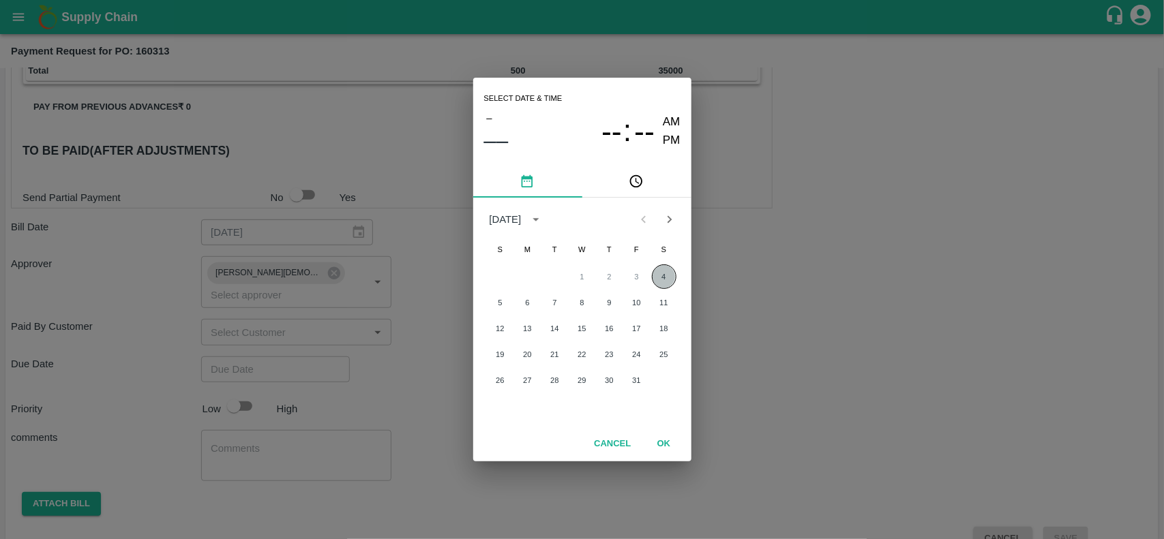
click at [662, 277] on button "4" at bounding box center [664, 277] width 25 height 25
type input "[DATE] 12:00 AM"
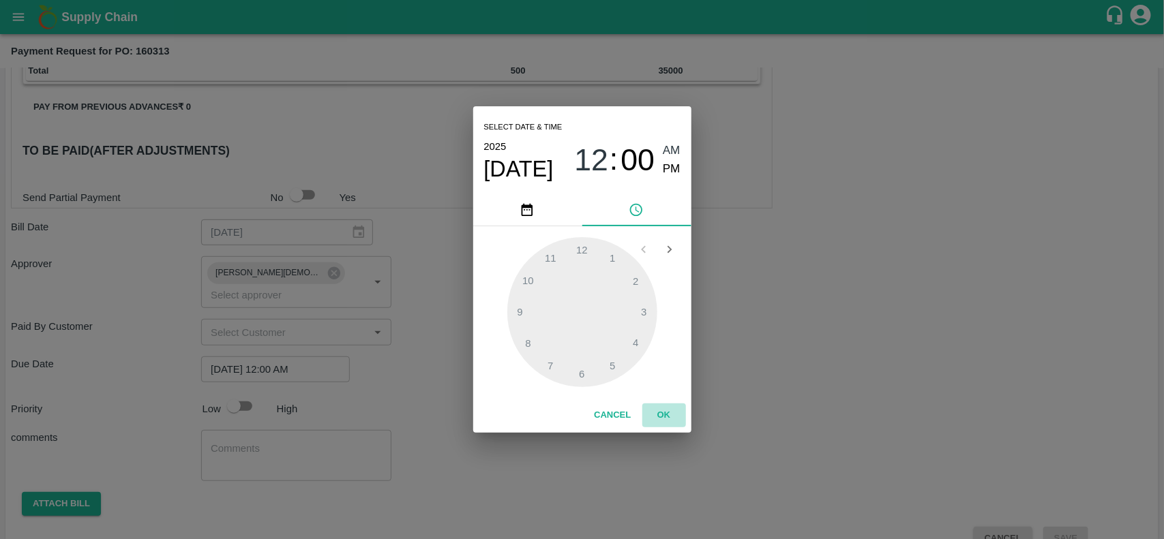
click at [663, 408] on button "OK" at bounding box center [664, 416] width 44 height 24
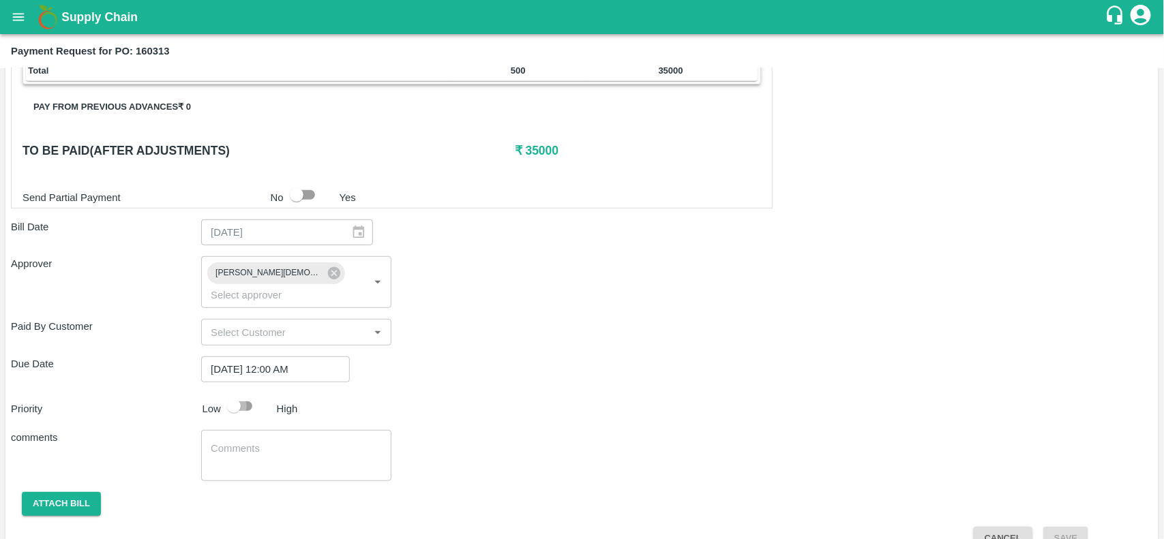
click at [226, 393] on input "checkbox" at bounding box center [234, 406] width 78 height 26
checkbox input "true"
click at [52, 492] on button "Attach bill" at bounding box center [61, 504] width 79 height 24
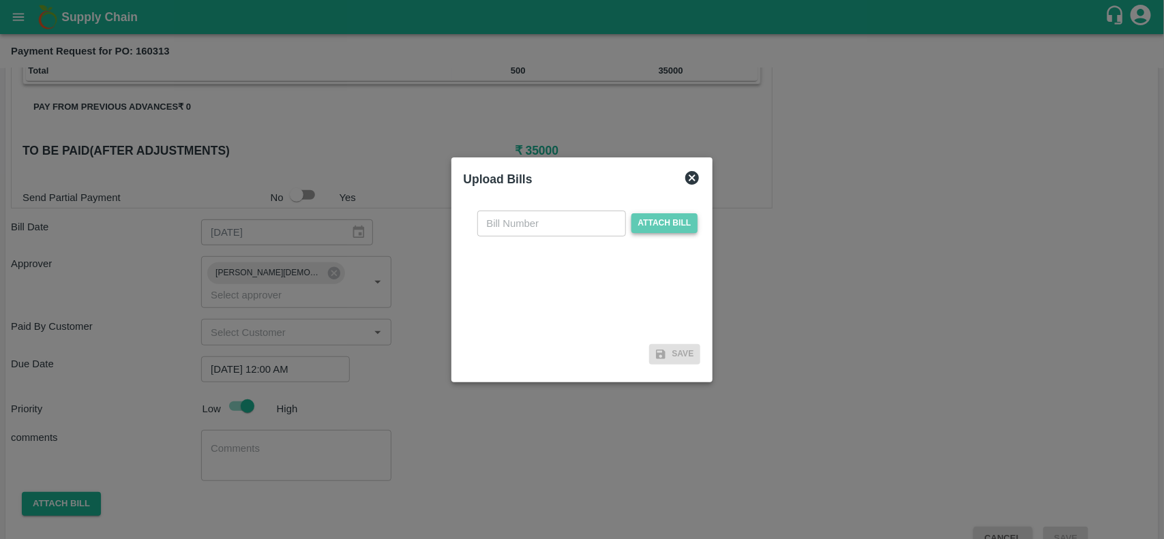
click at [632, 229] on span "Attach bill" at bounding box center [665, 223] width 67 height 20
click at [0, 0] on input "Attach bill" at bounding box center [0, 0] width 0 height 0
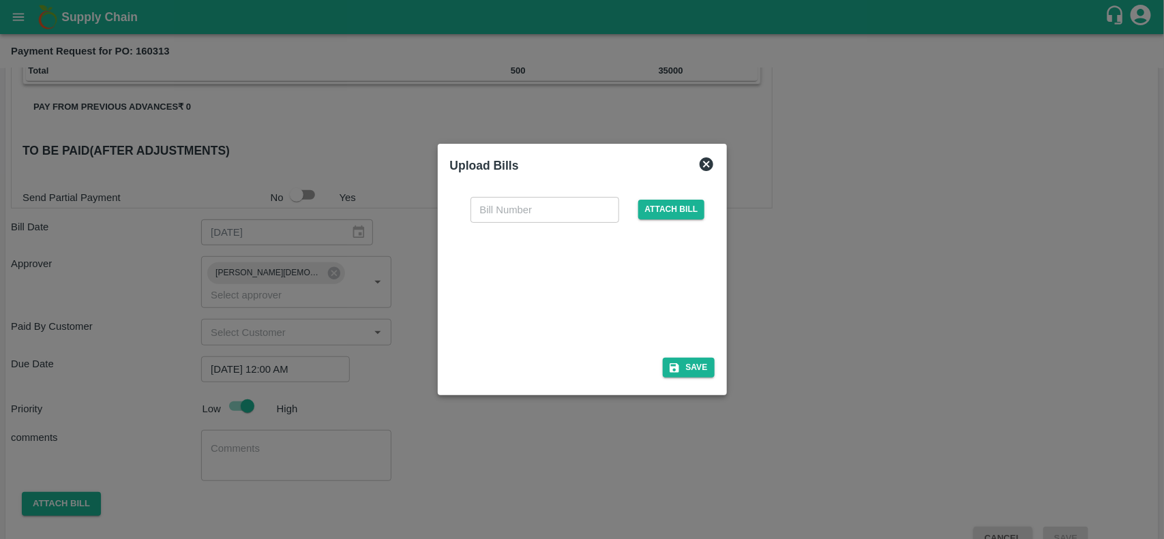
click at [564, 288] on div at bounding box center [579, 286] width 205 height 72
click at [547, 211] on input "text" at bounding box center [545, 210] width 149 height 26
paste input "AFPL/25-26/171"
type input "AFPL/25-26/171"
click at [690, 370] on button "Save" at bounding box center [689, 368] width 52 height 20
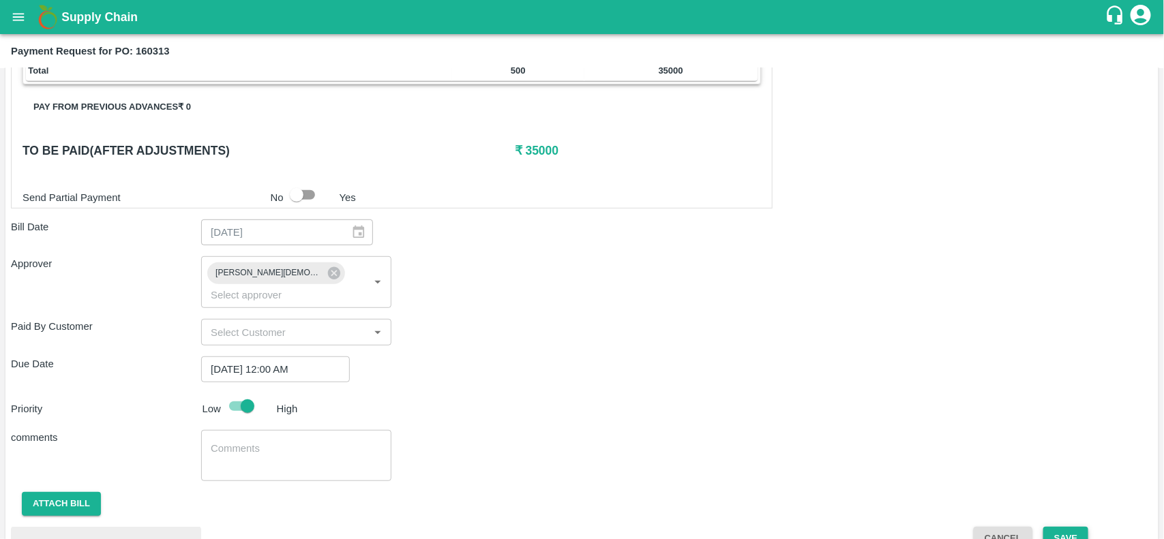
click at [1074, 532] on button "Save" at bounding box center [1065, 539] width 45 height 24
